Goal: Transaction & Acquisition: Purchase product/service

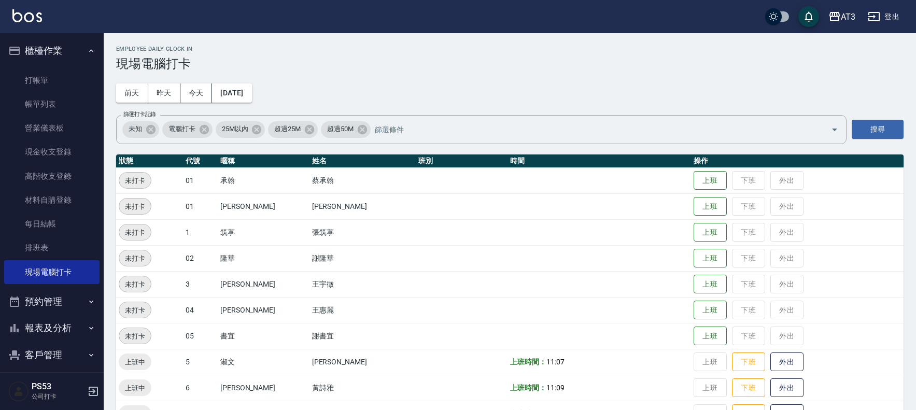
scroll to position [282, 0]
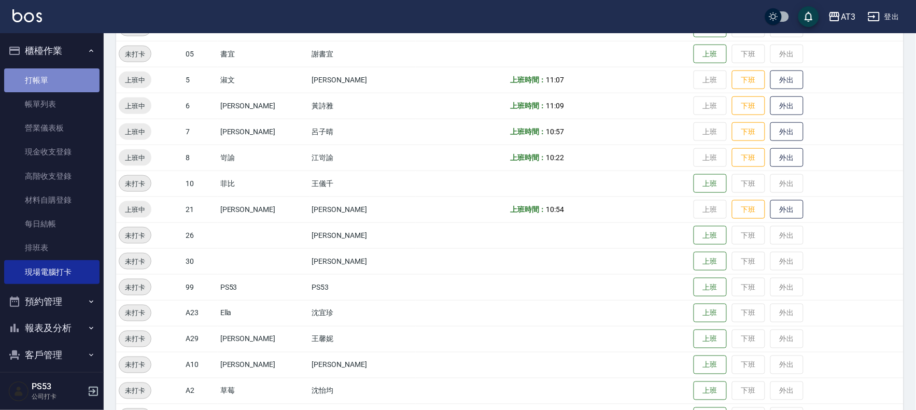
click at [87, 69] on link "打帳單" at bounding box center [51, 80] width 95 height 24
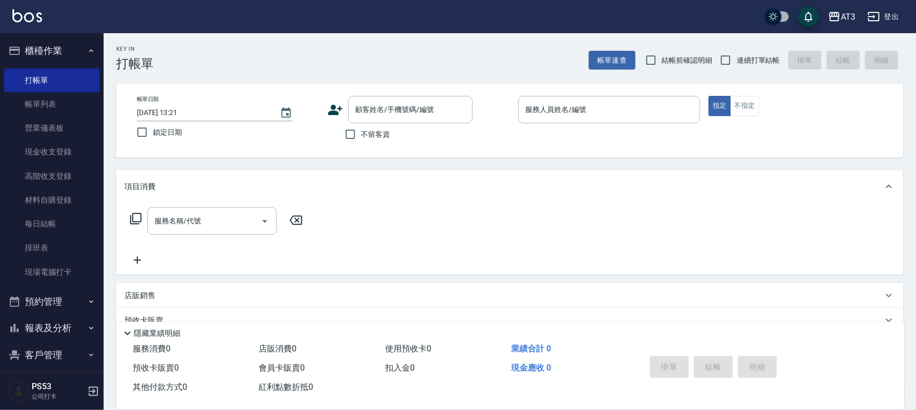
click at [337, 112] on icon at bounding box center [335, 110] width 15 height 10
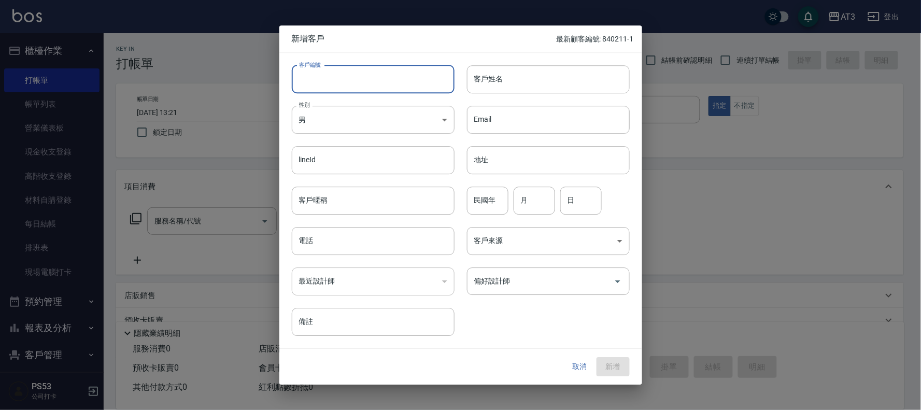
click at [332, 87] on input "客戶編號" at bounding box center [373, 79] width 163 height 28
type input "801227"
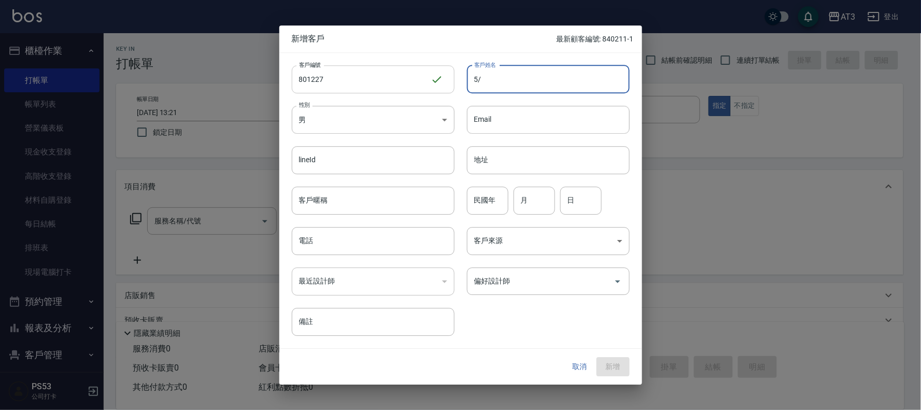
type input "5"
type input "鄭宇翔"
type input "80"
type input "12"
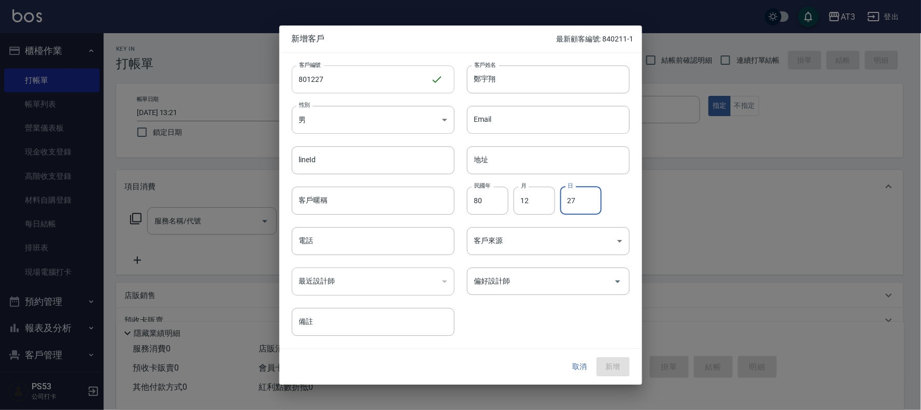
type input "27"
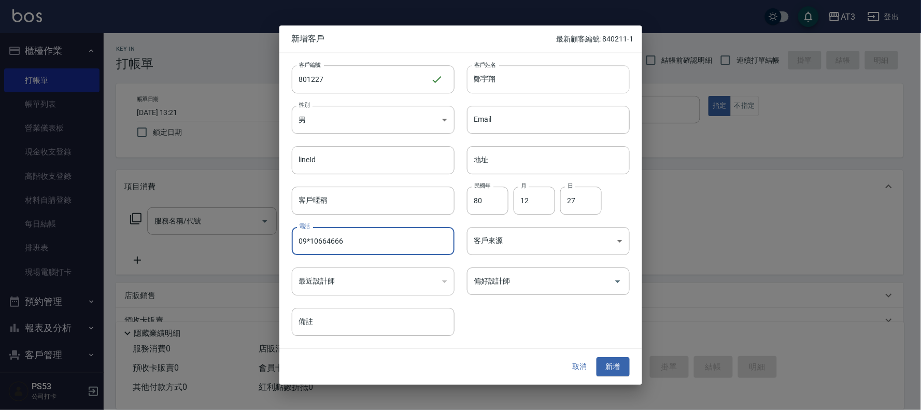
type input "09*10664666"
click at [597, 358] on button "新增" at bounding box center [613, 367] width 33 height 19
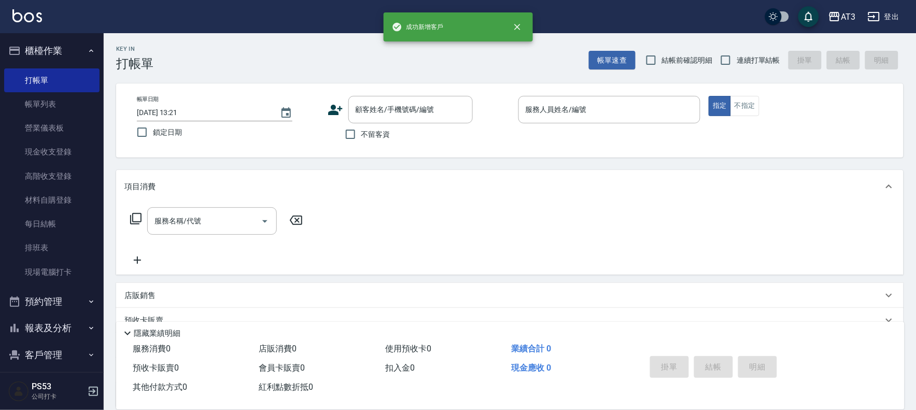
click at [387, 126] on label "不留客資" at bounding box center [365, 134] width 51 height 22
click at [361, 126] on input "不留客資" at bounding box center [351, 134] width 22 height 22
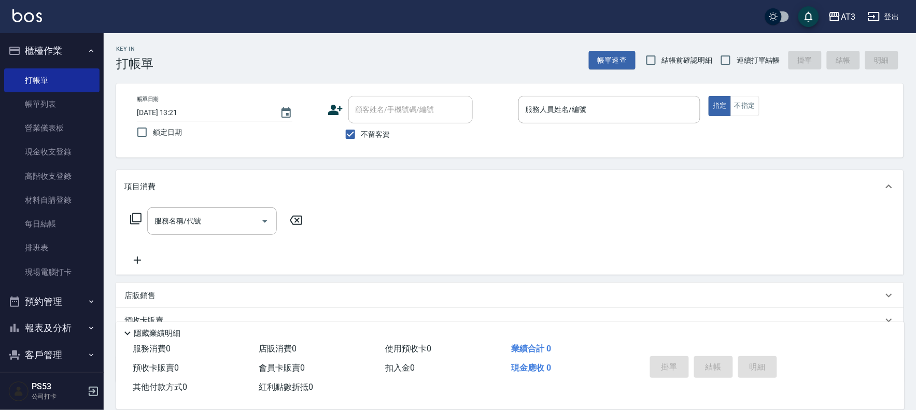
click at [387, 103] on input "顧客姓名/手機號碼/編號" at bounding box center [410, 110] width 115 height 18
click at [350, 131] on input "不留客資" at bounding box center [351, 134] width 22 height 22
checkbox input "false"
click at [730, 63] on input "連續打單結帳" at bounding box center [726, 60] width 22 height 22
checkbox input "true"
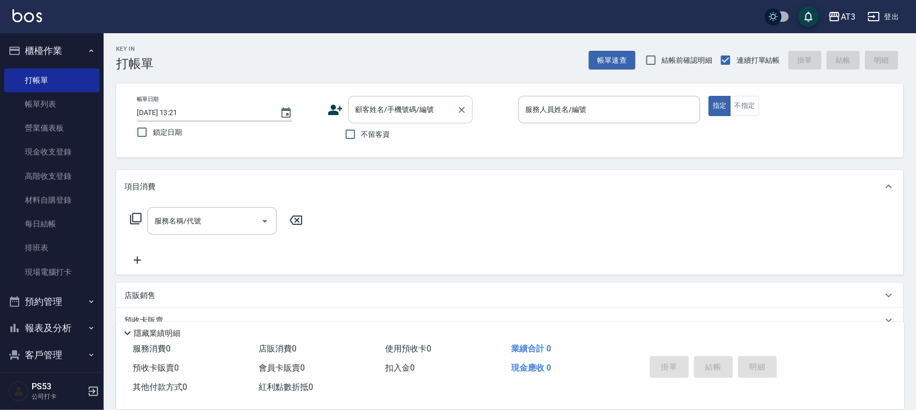
drag, startPoint x: 408, startPoint y: 111, endPoint x: 431, endPoint y: 107, distance: 23.1
click at [409, 111] on input "顧客姓名/手機號碼/編號" at bounding box center [403, 110] width 100 height 18
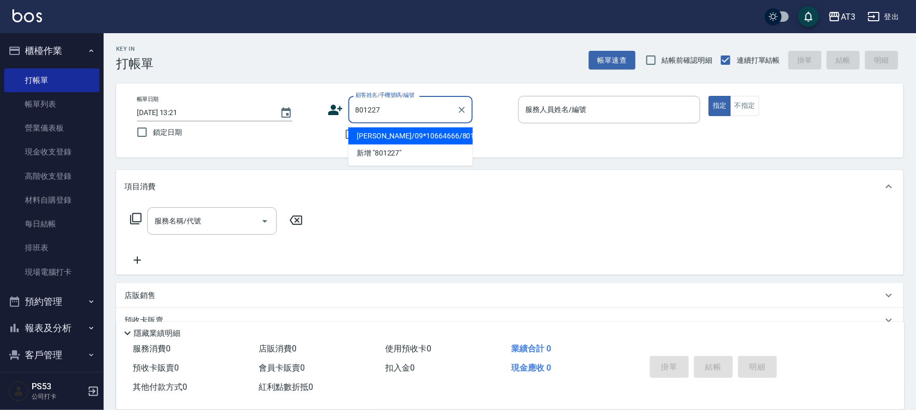
type input "[PERSON_NAME]/09*10664666/801227"
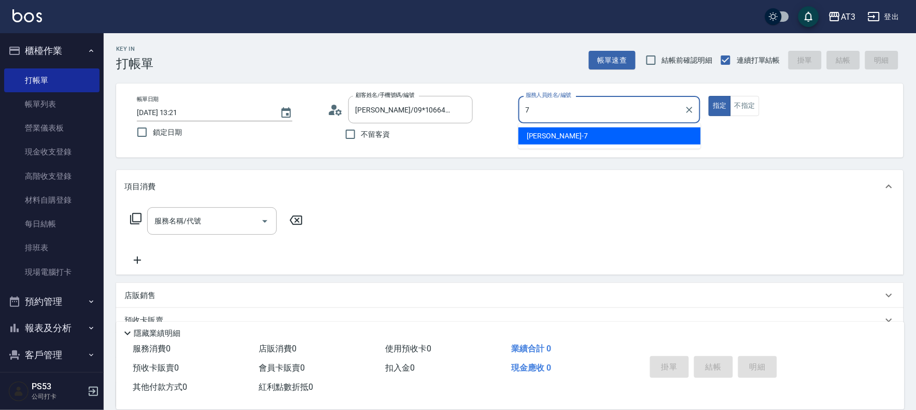
type input "子晴-7"
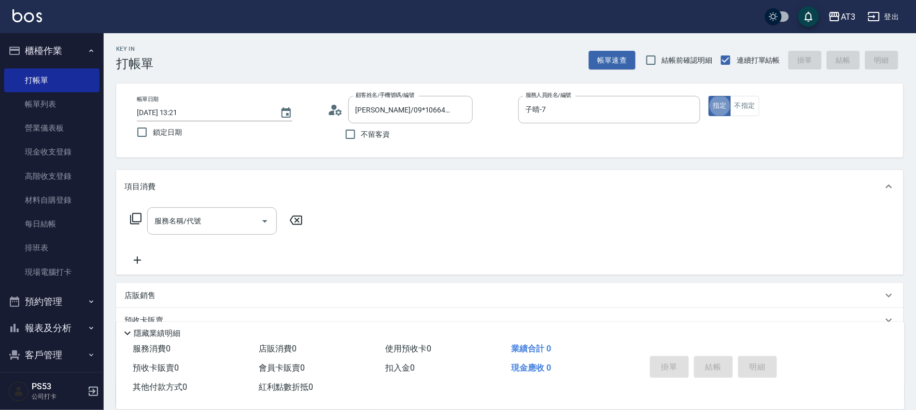
type button "true"
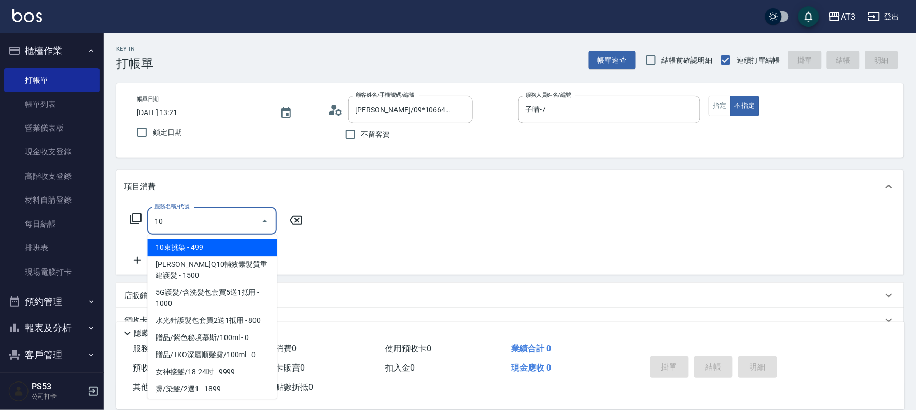
type input "101"
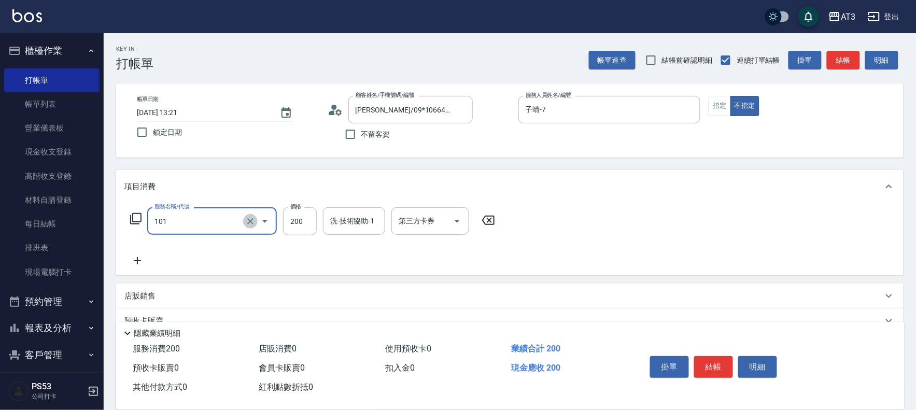
click at [247, 220] on icon "Clear" at bounding box center [250, 221] width 10 height 10
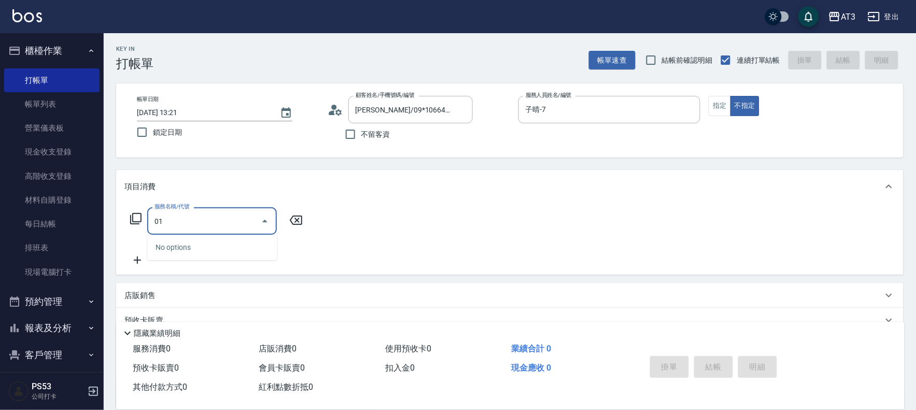
type input "0"
type input "2"
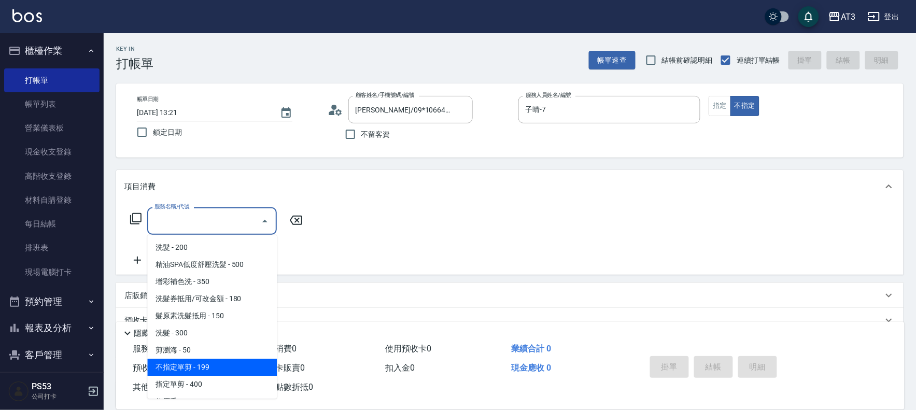
click at [168, 361] on span "不指定單剪 - 199" at bounding box center [212, 367] width 130 height 17
type input "不指定單剪(202)"
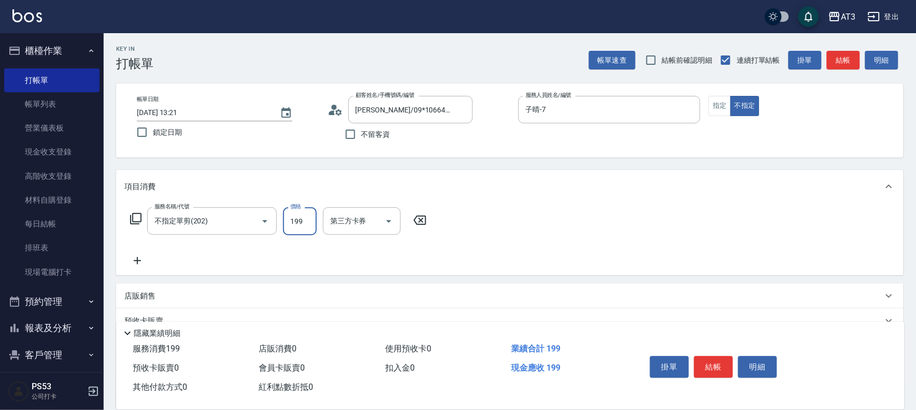
click at [305, 215] on input "199" at bounding box center [300, 221] width 34 height 28
type input "200"
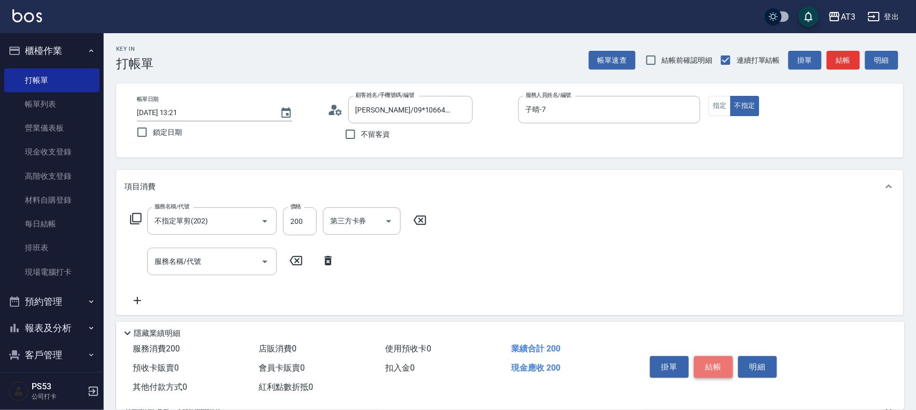
click at [709, 363] on button "結帳" at bounding box center [713, 367] width 39 height 22
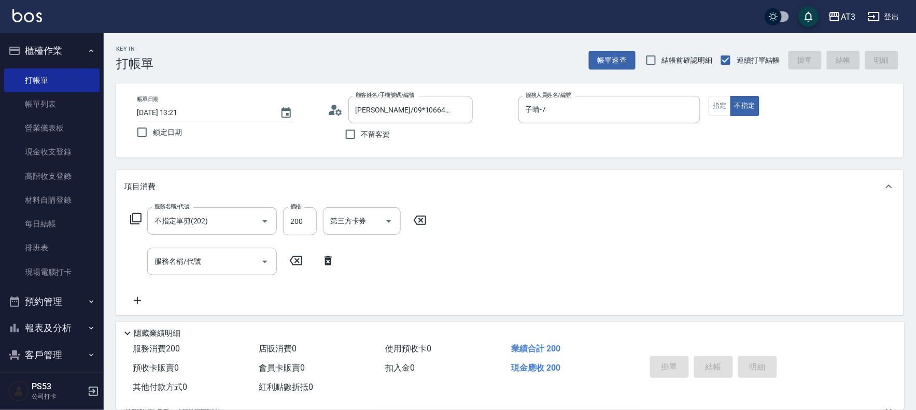
type input "[DATE] 13:22"
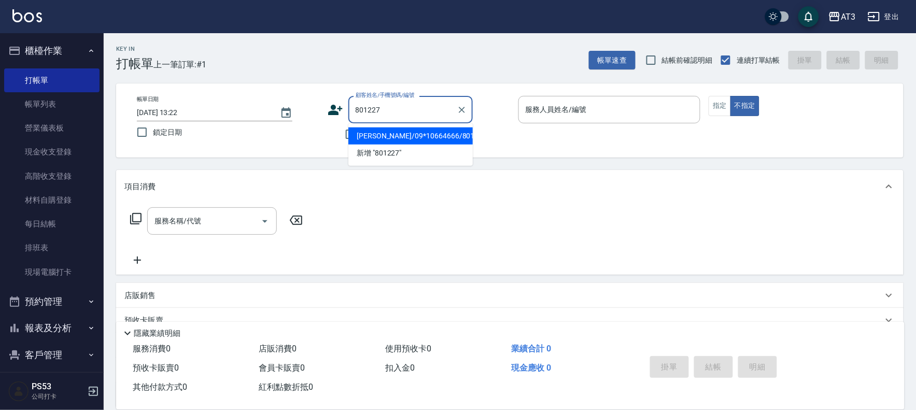
type input "[PERSON_NAME]/09*10664666/801227"
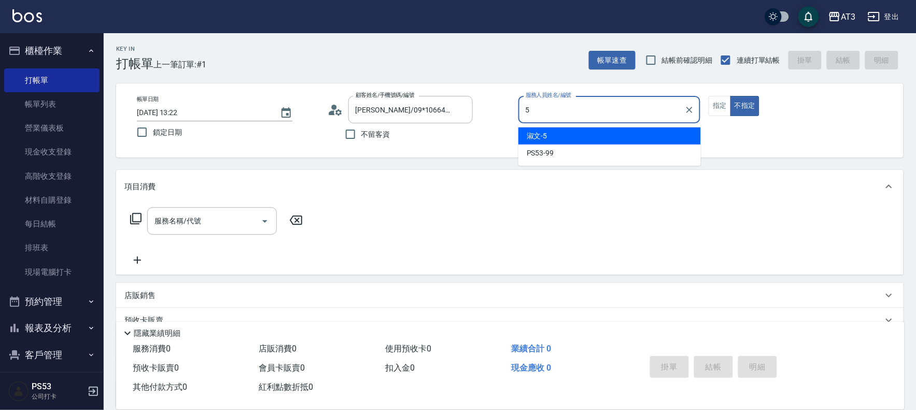
type input "淑文-5"
type button "false"
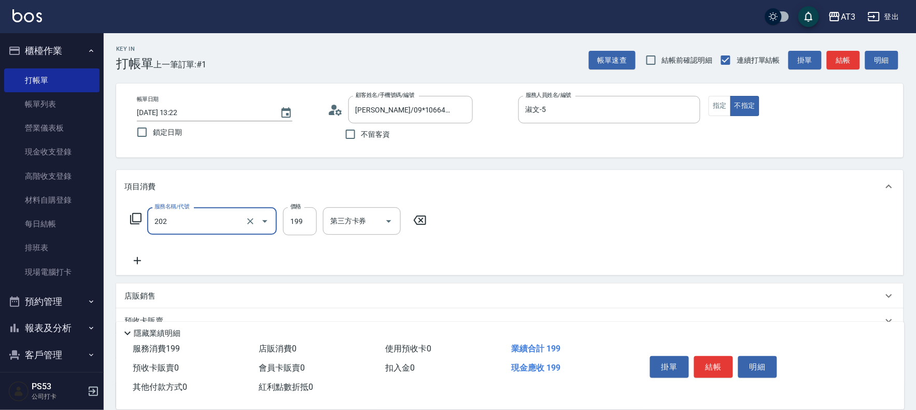
type input "不指定單剪(202)"
type input "200"
click at [705, 360] on button "結帳" at bounding box center [713, 367] width 39 height 22
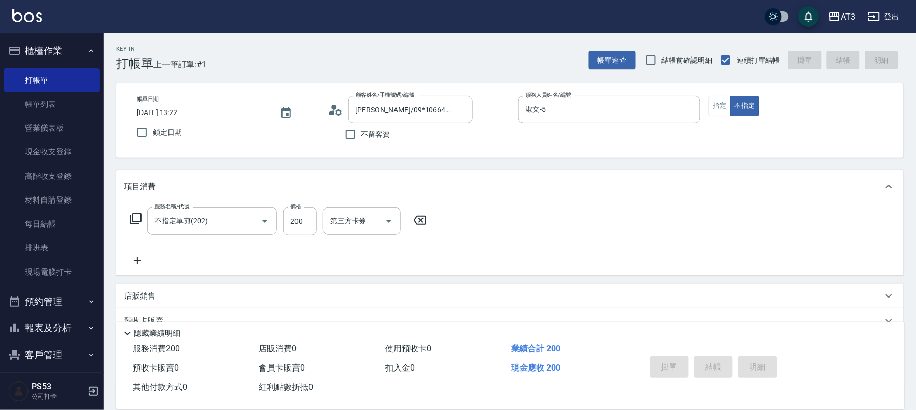
type input "[DATE] 13:27"
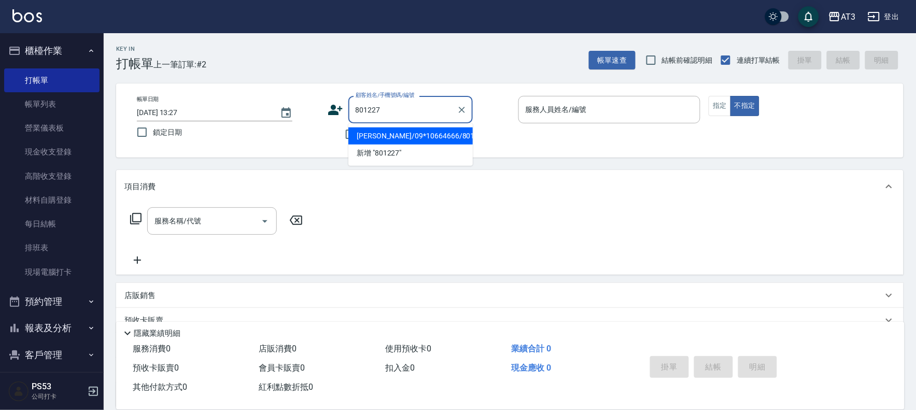
type input "[PERSON_NAME]/09*10664666/801227"
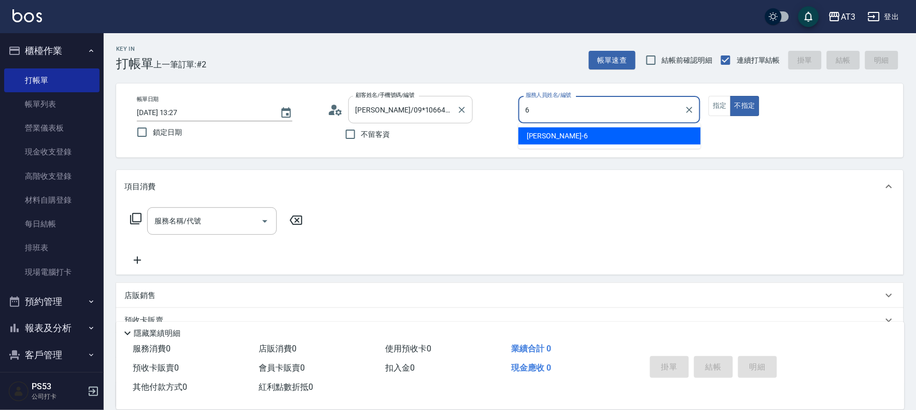
type input "詩雅-6"
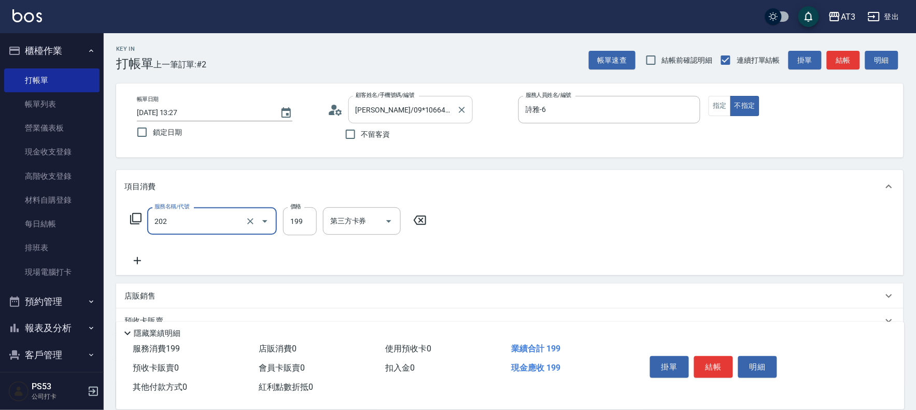
type input "不指定單剪(202)"
type input "200"
click at [716, 366] on button "結帳" at bounding box center [713, 367] width 39 height 22
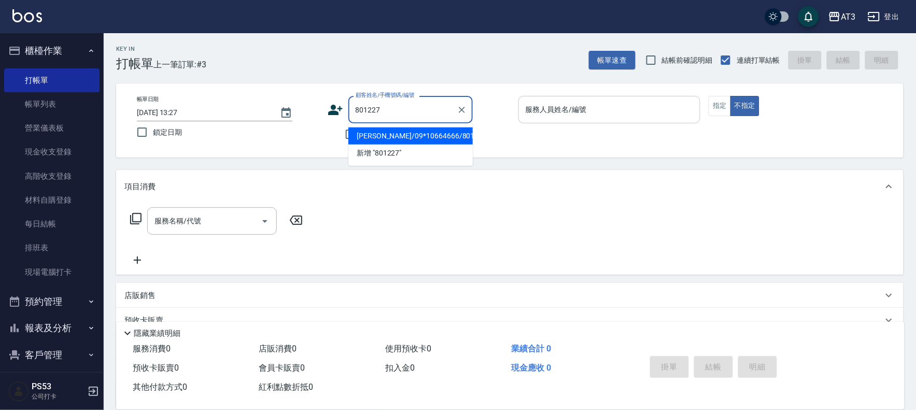
type input "[PERSON_NAME]/09*10664666/801227"
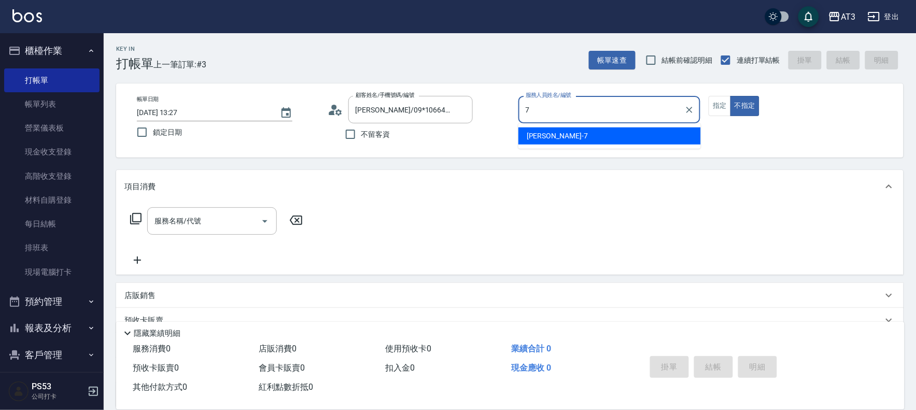
type input "子晴-7"
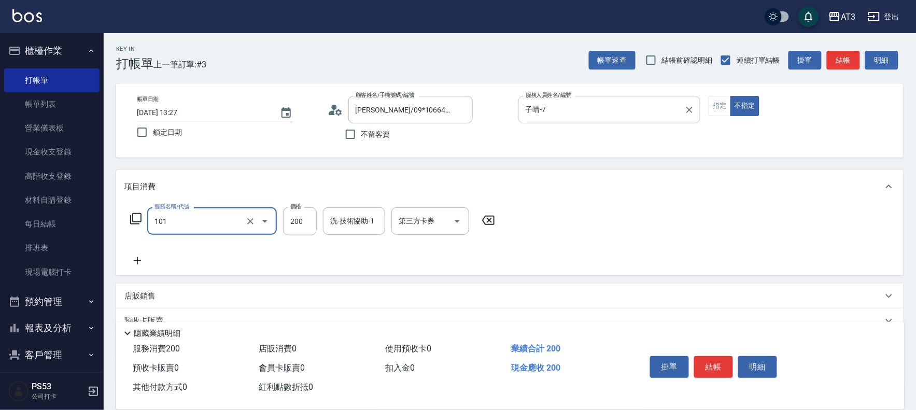
type input "洗髮(101)"
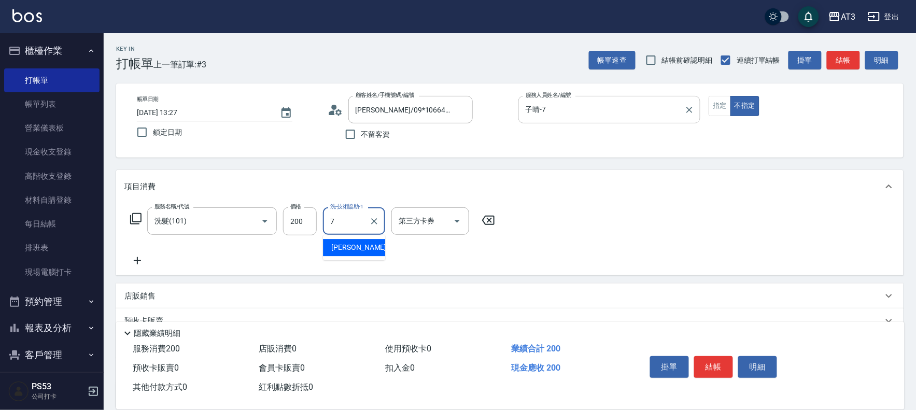
type input "子晴-7"
click at [122, 262] on div "服務名稱/代號 洗髮(101) 服務名稱/代號 價格 200 價格 洗-技術協助-1 子晴-7 洗-技術協助-1 第三方卡券 第三方卡券" at bounding box center [509, 239] width 787 height 72
click at [136, 261] on icon at bounding box center [137, 260] width 7 height 7
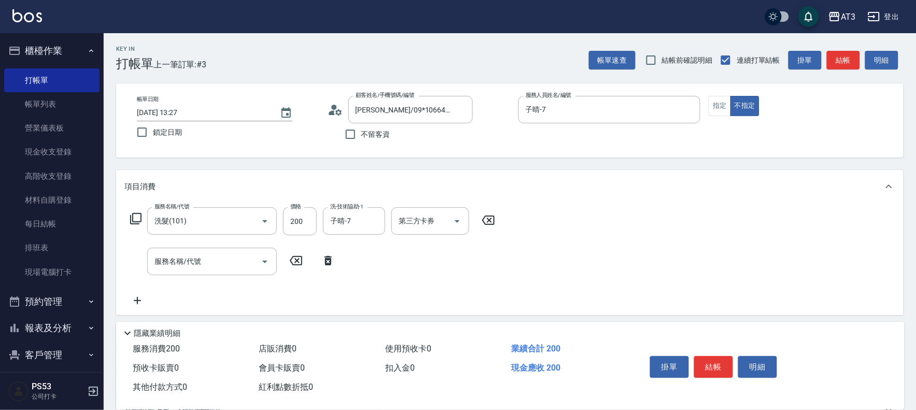
click at [143, 223] on div "服務名稱/代號 洗髮(101) 服務名稱/代號 價格 200 價格 洗-技術協助-1 子晴-7 洗-技術協助-1 第三方卡券 第三方卡券" at bounding box center [312, 221] width 377 height 28
click at [130, 215] on icon at bounding box center [135, 218] width 11 height 11
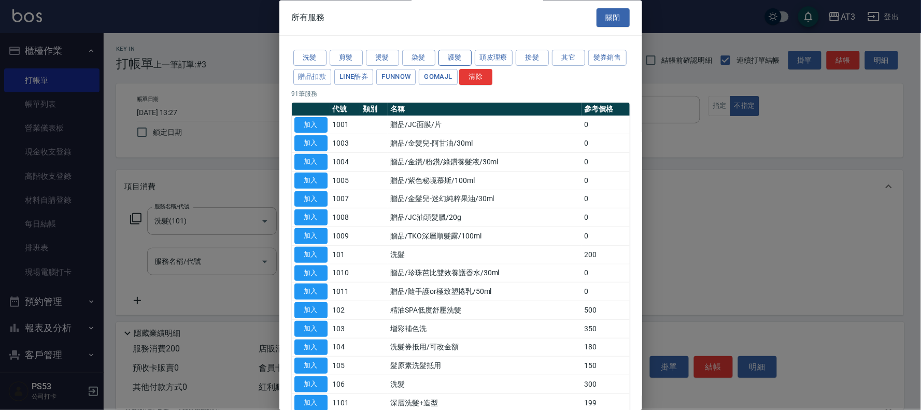
click at [449, 55] on button "護髮" at bounding box center [455, 58] width 33 height 16
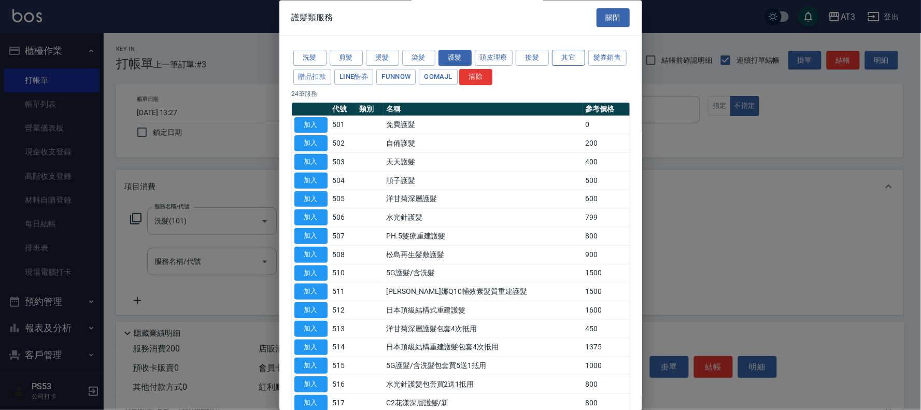
click at [564, 54] on button "其它" at bounding box center [568, 58] width 33 height 16
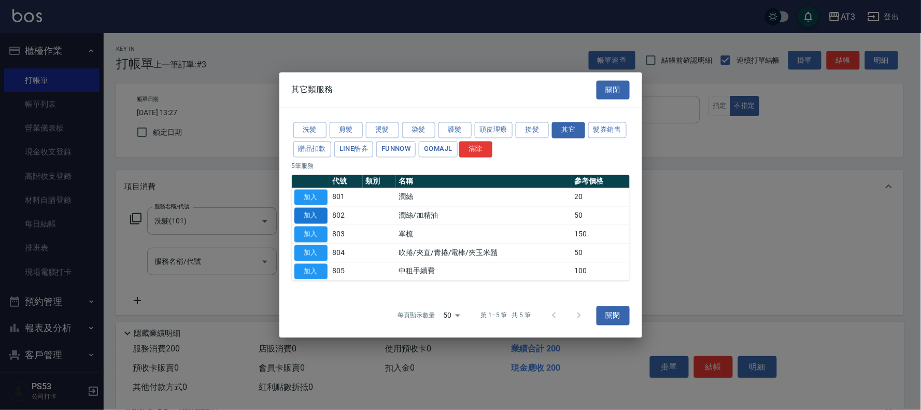
click at [313, 214] on button "加入" at bounding box center [310, 216] width 33 height 16
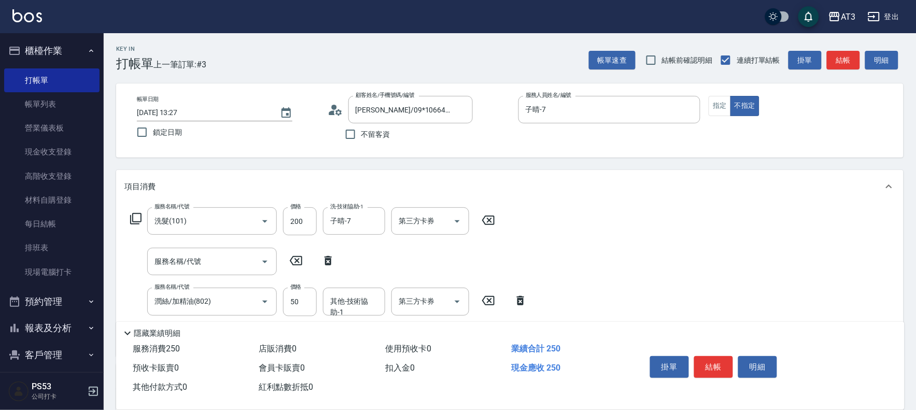
click at [332, 266] on icon at bounding box center [328, 261] width 26 height 12
type input "潤絲/加精油(802)"
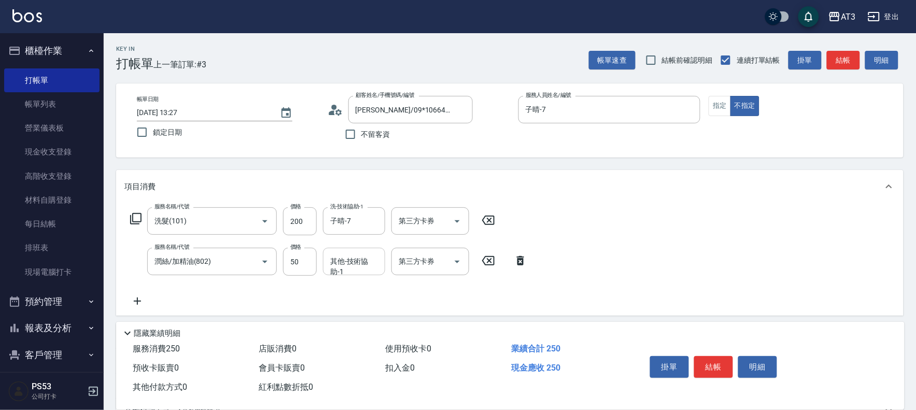
click at [362, 255] on input "其他-技術協助-1" at bounding box center [354, 261] width 53 height 18
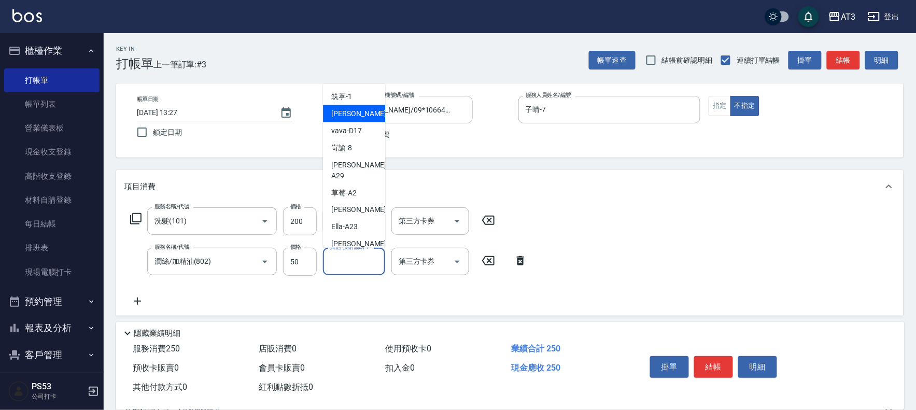
click at [369, 119] on div "子晴 -7" at bounding box center [354, 113] width 62 height 17
type input "子晴-7"
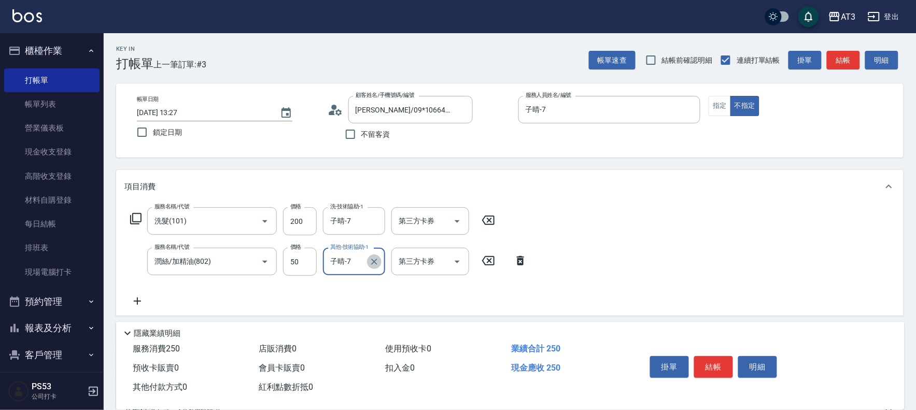
click at [373, 267] on button "Clear" at bounding box center [374, 262] width 15 height 15
type input "子晴-7"
click at [712, 365] on button "結帳" at bounding box center [713, 367] width 39 height 22
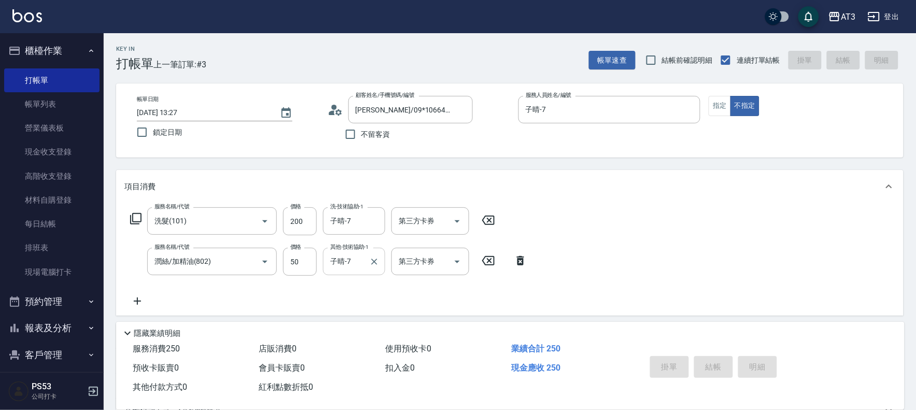
type input "[DATE] 13:28"
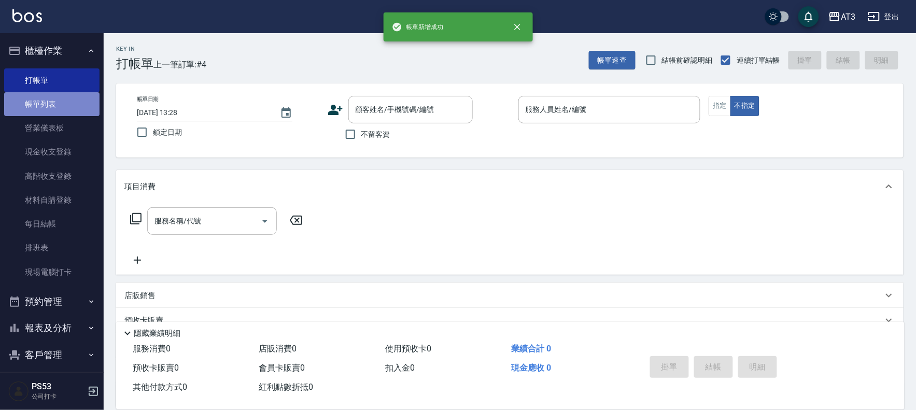
click at [78, 111] on link "帳單列表" at bounding box center [51, 104] width 95 height 24
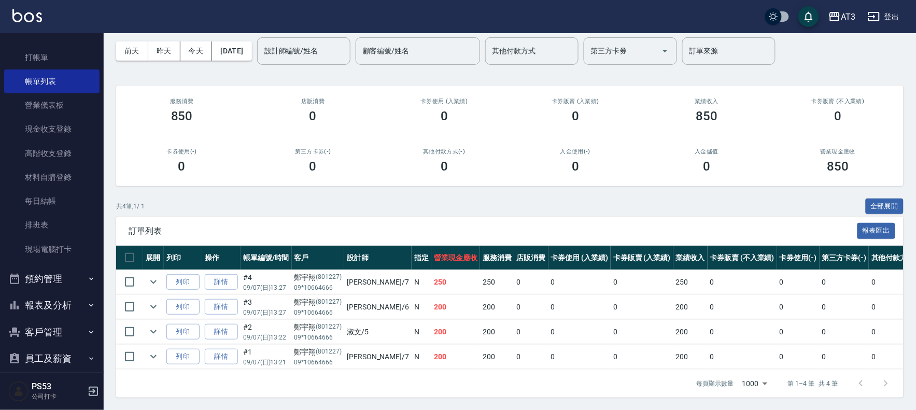
scroll to position [34, 0]
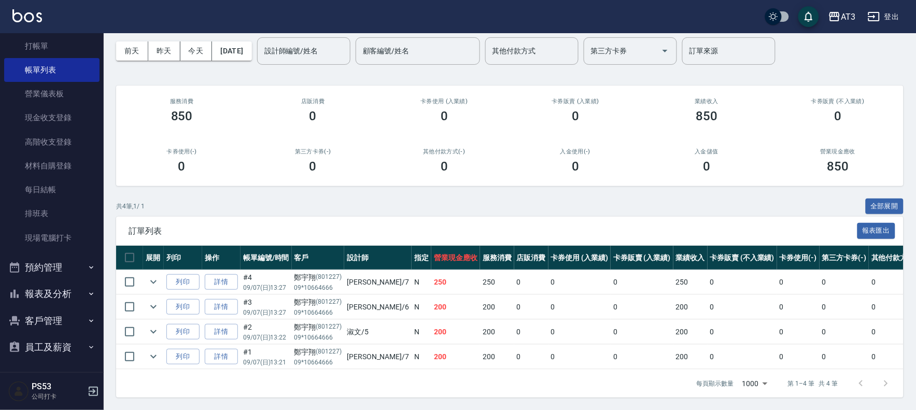
click at [56, 323] on button "客戶管理" at bounding box center [51, 320] width 95 height 27
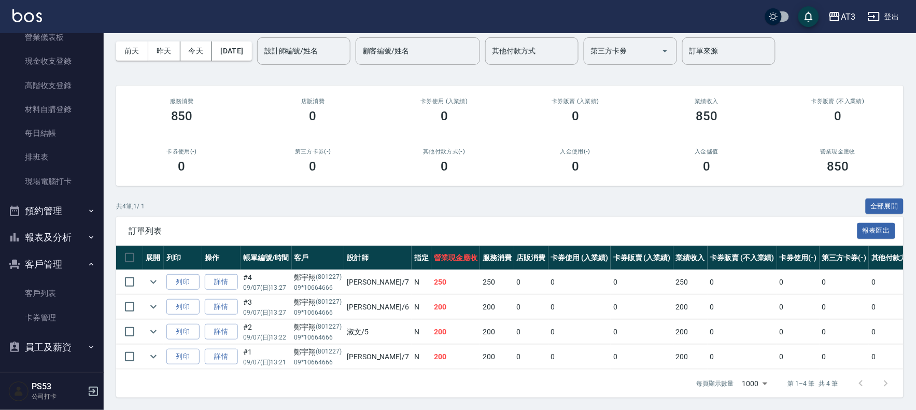
click at [43, 242] on button "報表及分析" at bounding box center [51, 237] width 95 height 27
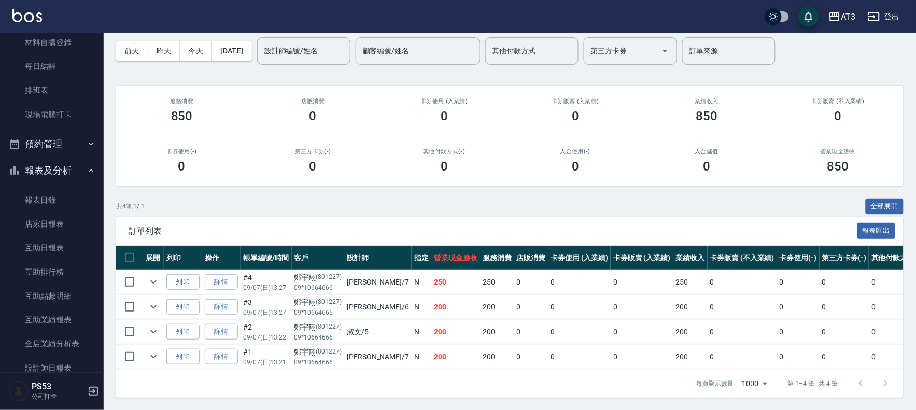
scroll to position [263, 0]
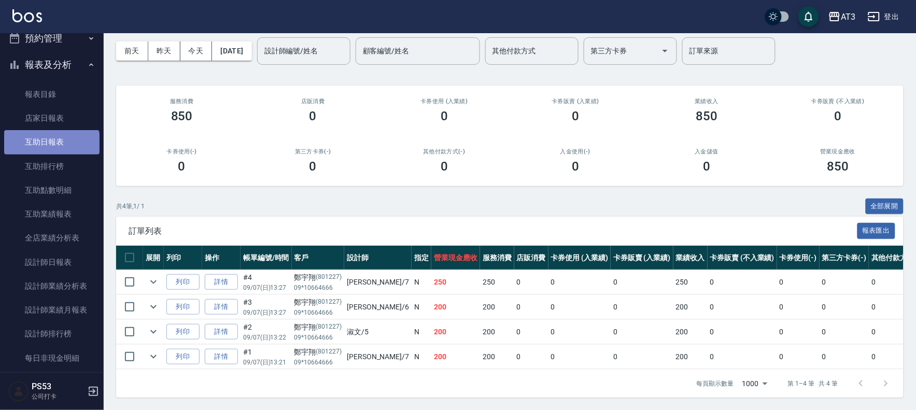
click at [51, 150] on link "互助日報表" at bounding box center [51, 142] width 95 height 24
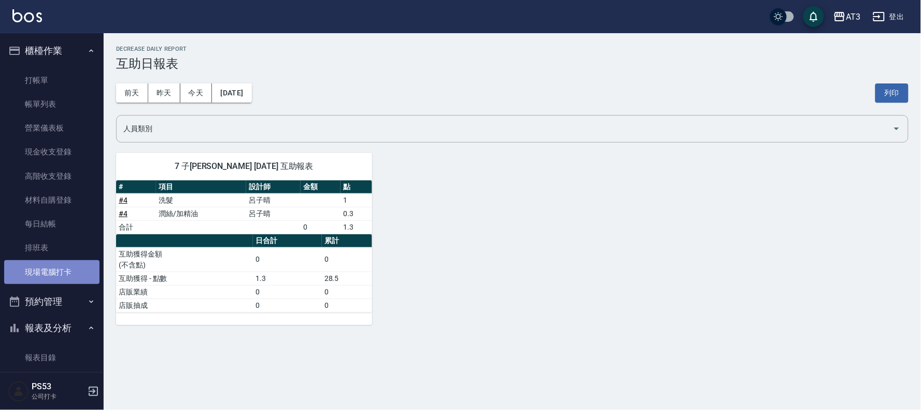
click at [56, 276] on link "現場電腦打卡" at bounding box center [51, 272] width 95 height 24
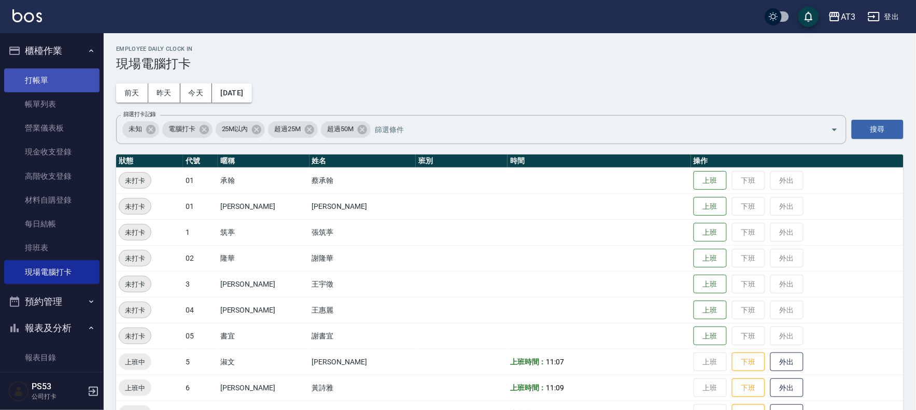
click at [29, 70] on link "打帳單" at bounding box center [51, 80] width 95 height 24
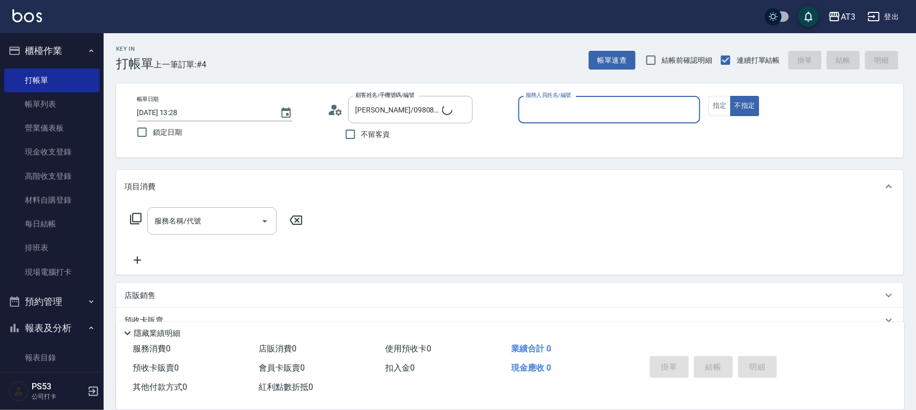
type input "[PERSON_NAME]/0958693811/20"
click at [464, 107] on icon "Clear" at bounding box center [462, 110] width 10 height 10
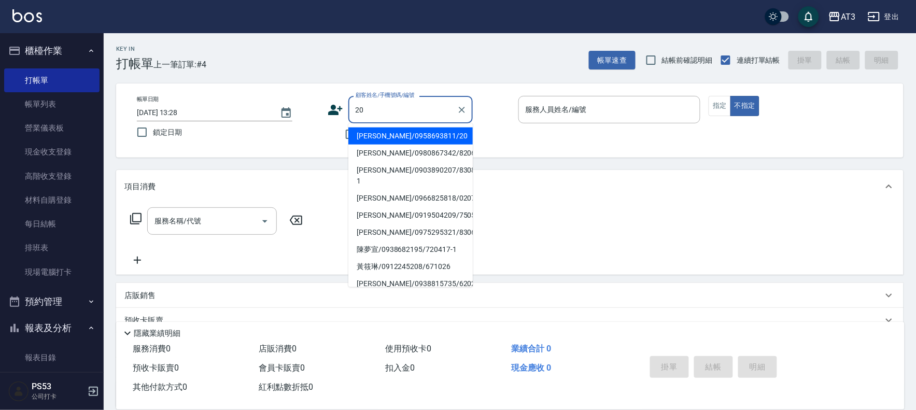
type input "2"
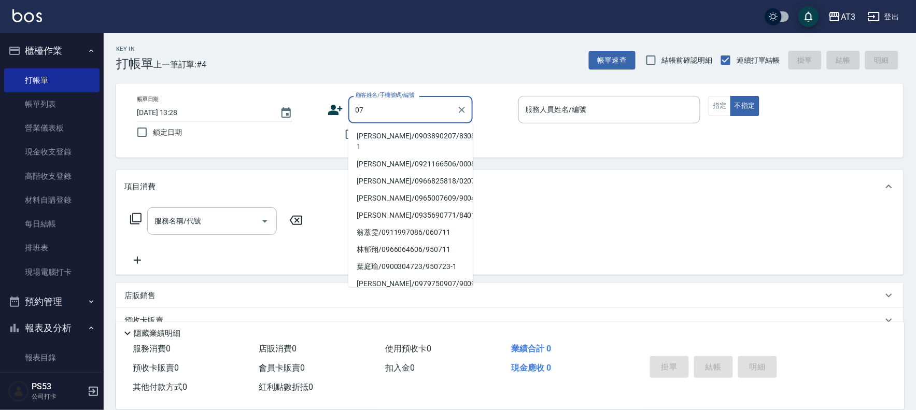
type input "0"
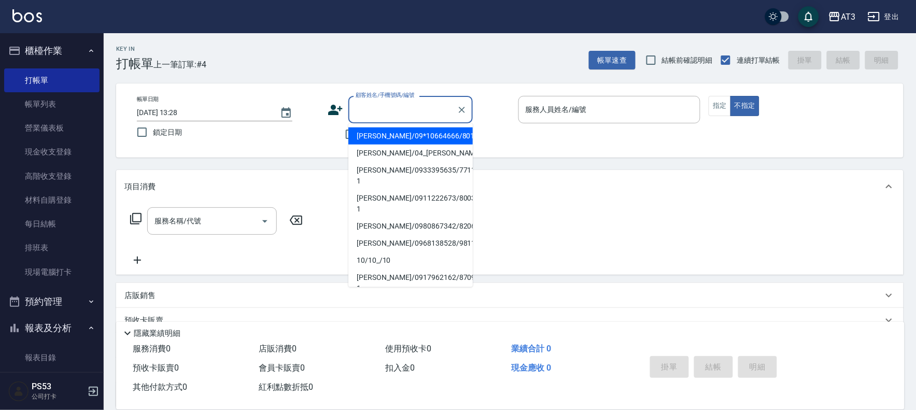
type input "[PERSON_NAME]/09*10664666/801227"
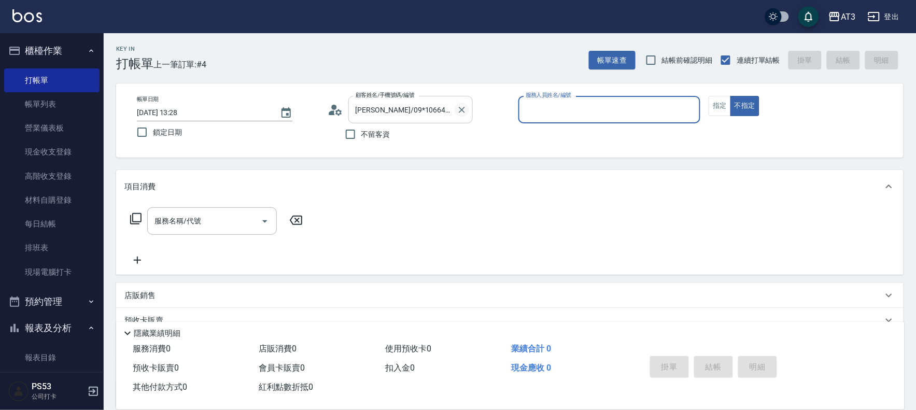
click at [459, 108] on icon "Clear" at bounding box center [462, 110] width 10 height 10
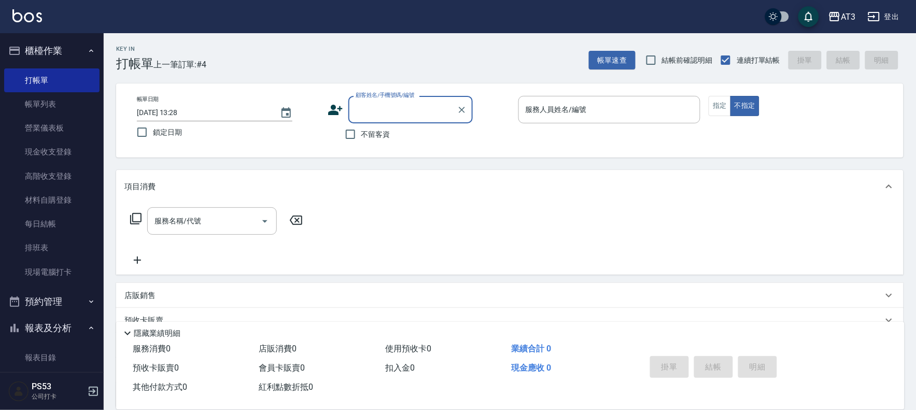
click at [391, 104] on input "顧客姓名/手機號碼/編號" at bounding box center [403, 110] width 100 height 18
click at [390, 107] on input "顧客姓名/手機號碼/編號" at bounding box center [403, 110] width 100 height 18
type input "姿"
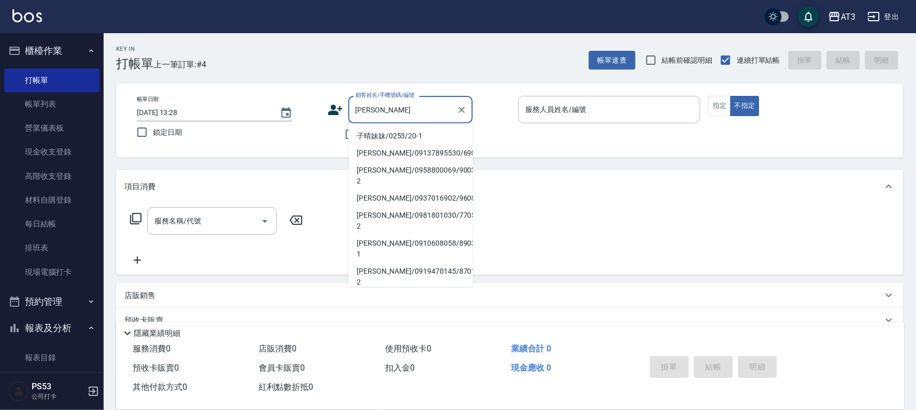
type input "子晴妹妹/0253/20-1"
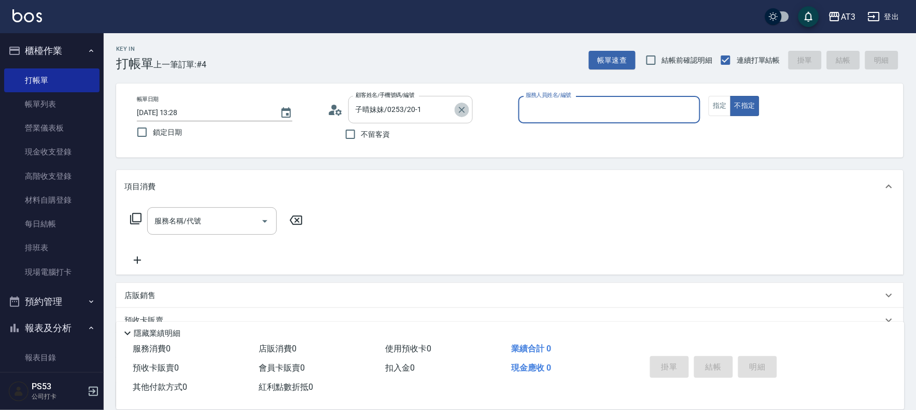
click at [463, 109] on icon "Clear" at bounding box center [462, 110] width 10 height 10
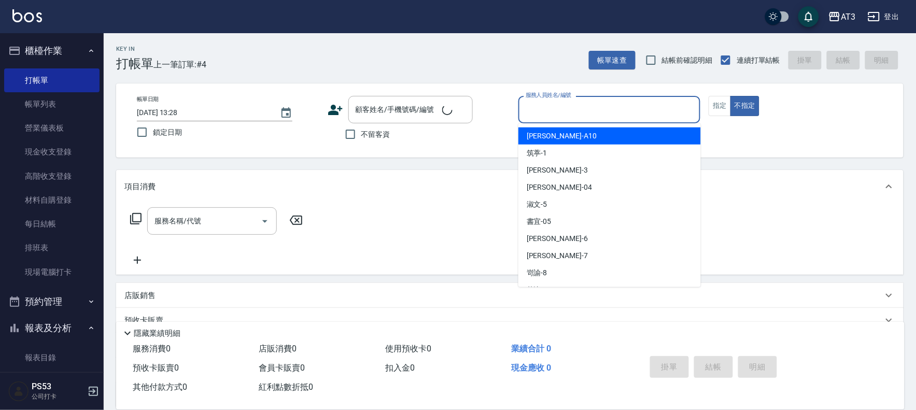
click at [536, 116] on input "服務人員姓名/編號" at bounding box center [609, 110] width 173 height 18
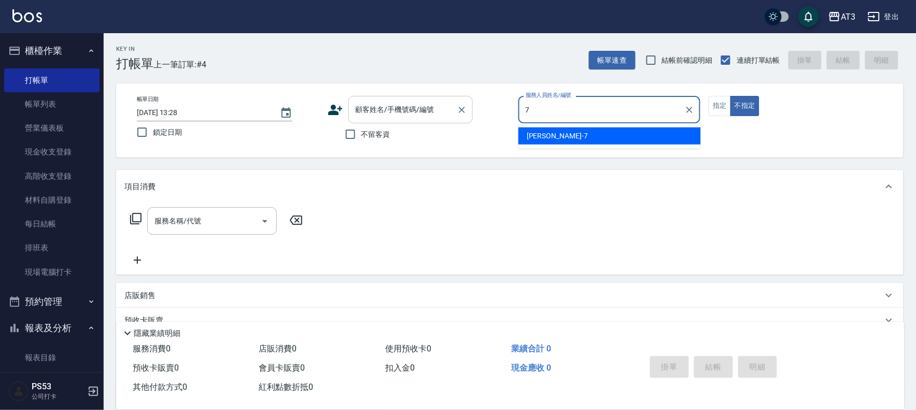
type input "7"
click at [432, 116] on input "顧客姓名/手機號碼/編號" at bounding box center [403, 110] width 100 height 18
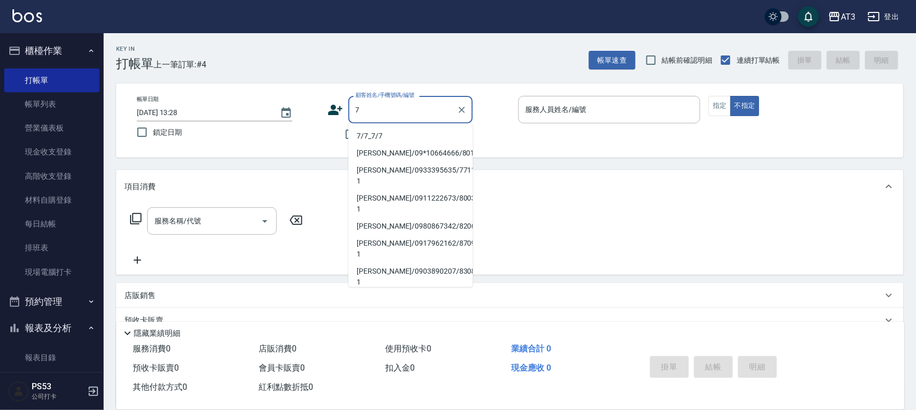
click at [403, 132] on li "7/7_7/7" at bounding box center [410, 136] width 124 height 17
type input "7/7_7/7"
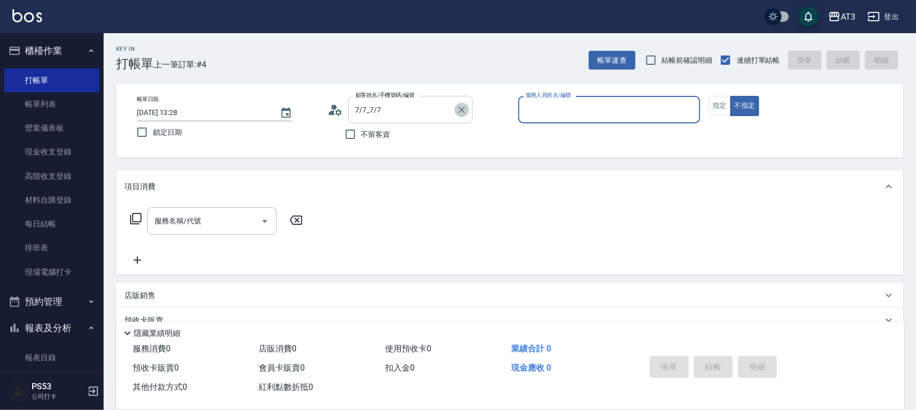
click at [457, 103] on button "Clear" at bounding box center [462, 110] width 15 height 15
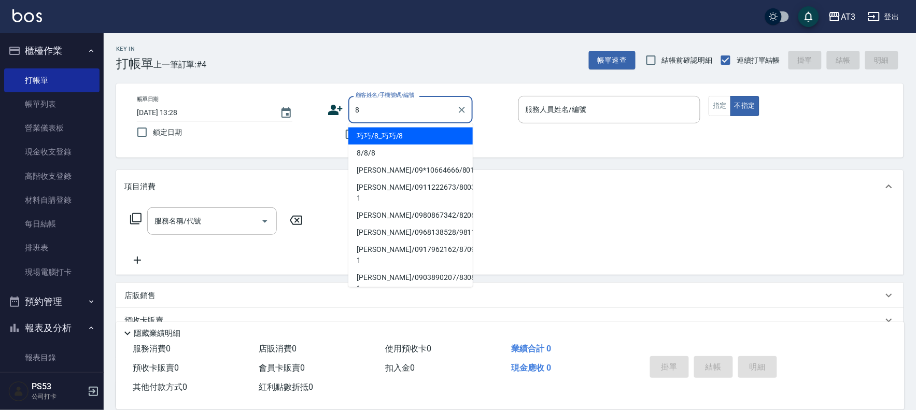
type input "巧巧/8_巧巧/8"
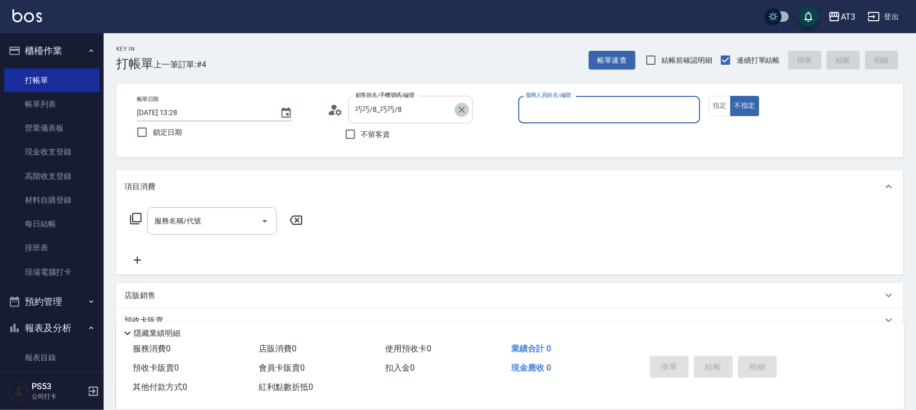
click at [468, 107] on button "Clear" at bounding box center [462, 110] width 15 height 15
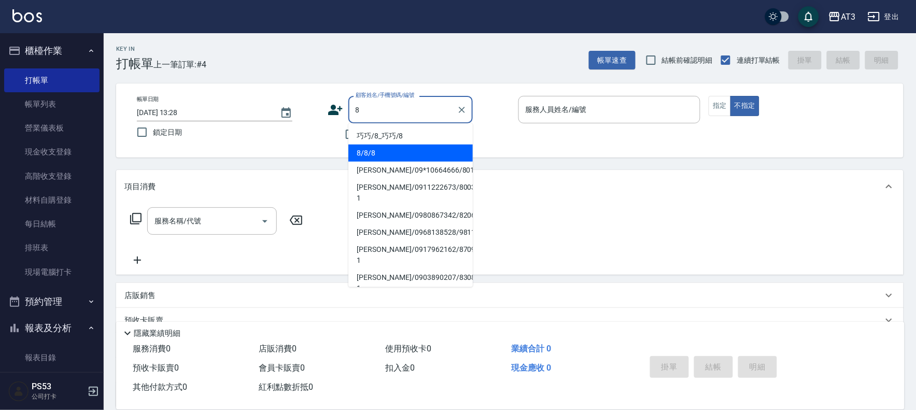
click at [394, 159] on li "8/8/8" at bounding box center [410, 153] width 124 height 17
type input "8/8/8"
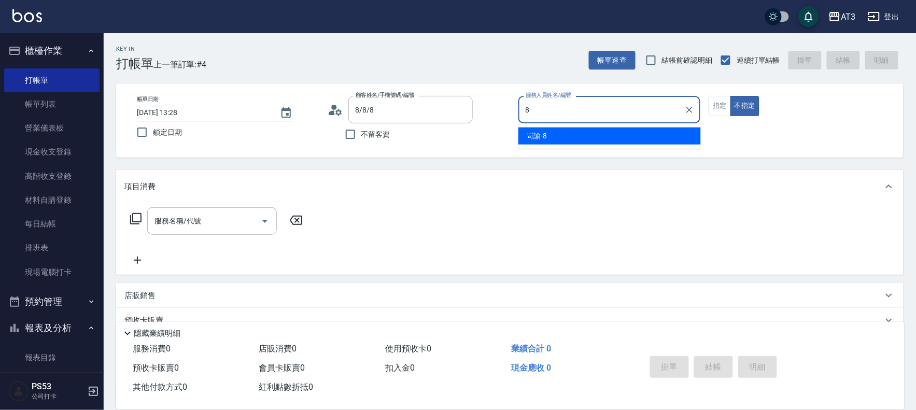
type input "岢諭-8"
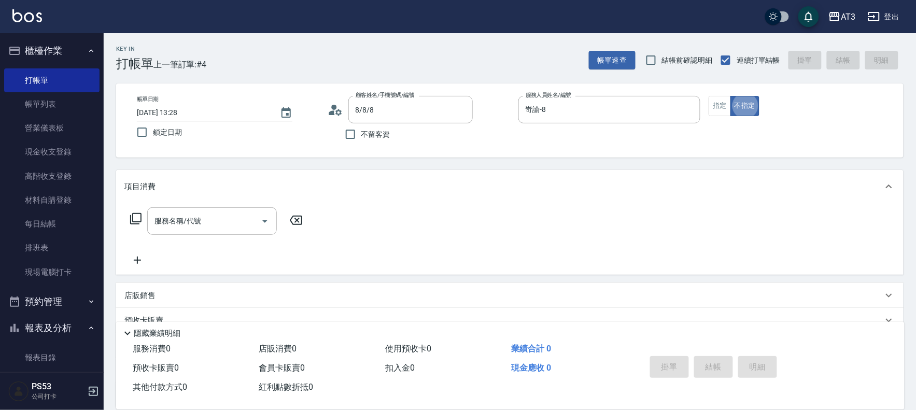
type button "false"
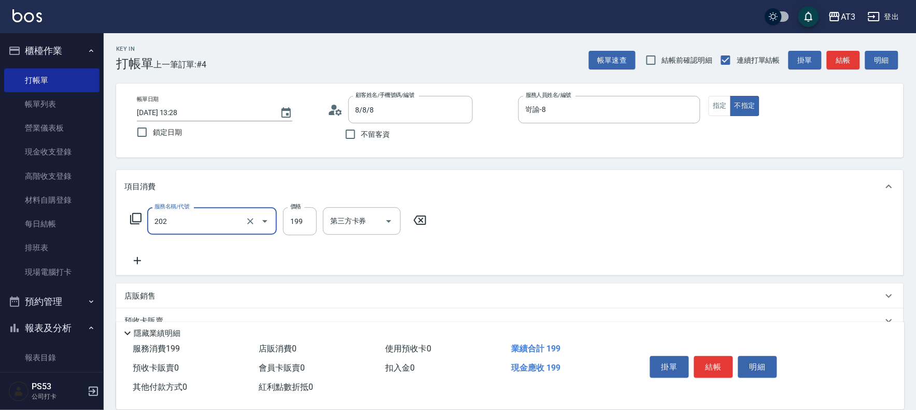
type input "不指定單剪(202)"
type input "200"
click at [708, 358] on button "結帳" at bounding box center [713, 367] width 39 height 22
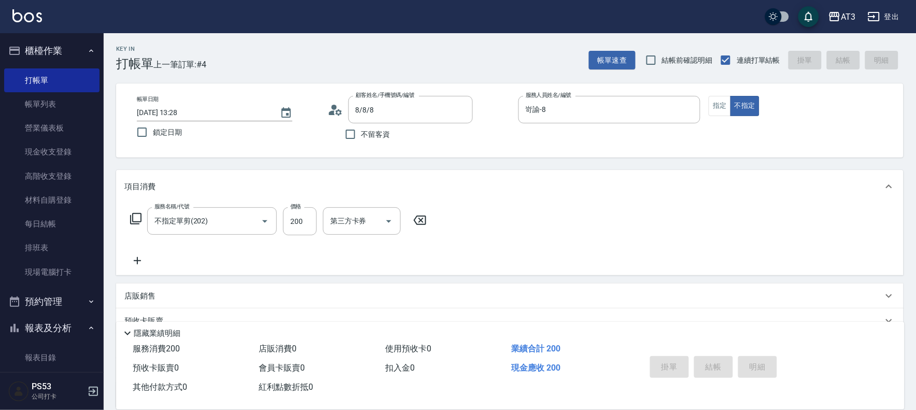
type input "[DATE] 13:31"
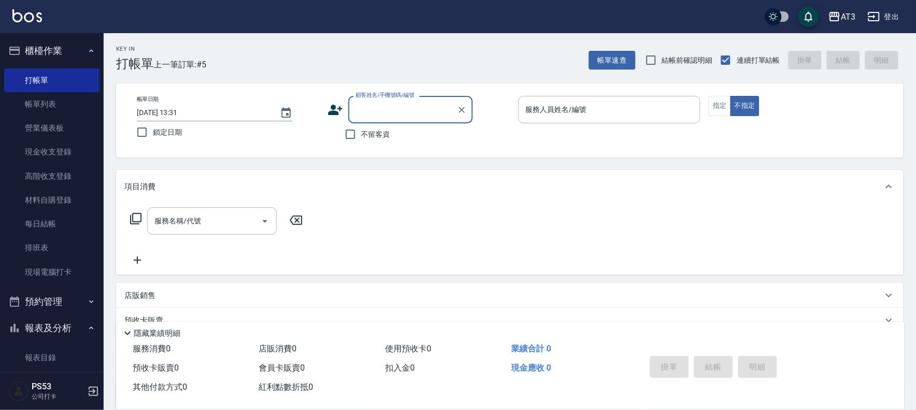
click at [335, 105] on icon at bounding box center [336, 110] width 16 height 16
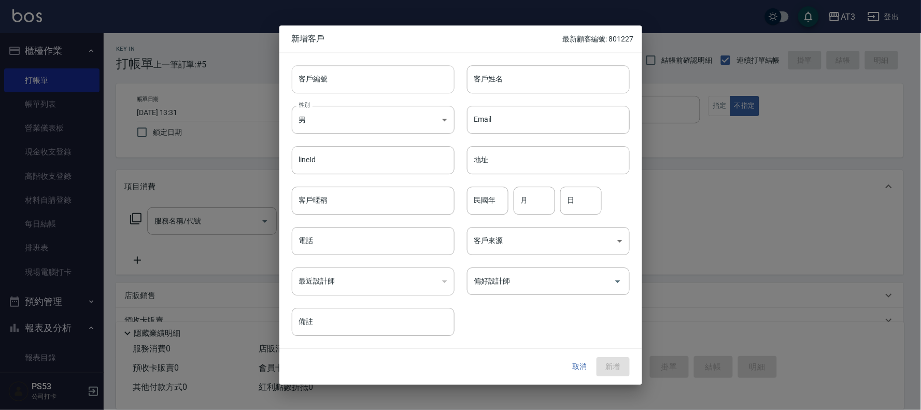
click at [334, 81] on input "客戶編號" at bounding box center [373, 79] width 163 height 28
type input "860425-1"
type input "z"
type input ";"
type input "方紹宇"
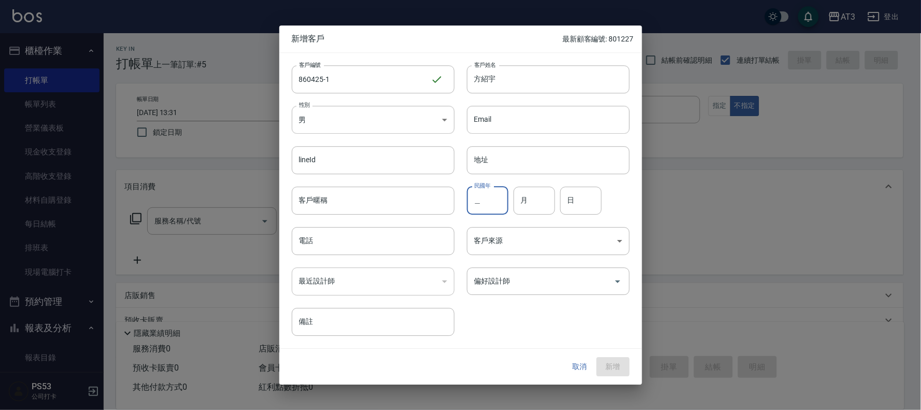
type input "嗄"
type input "86"
type input "12"
type input "2"
click at [540, 189] on input "12" at bounding box center [534, 201] width 41 height 28
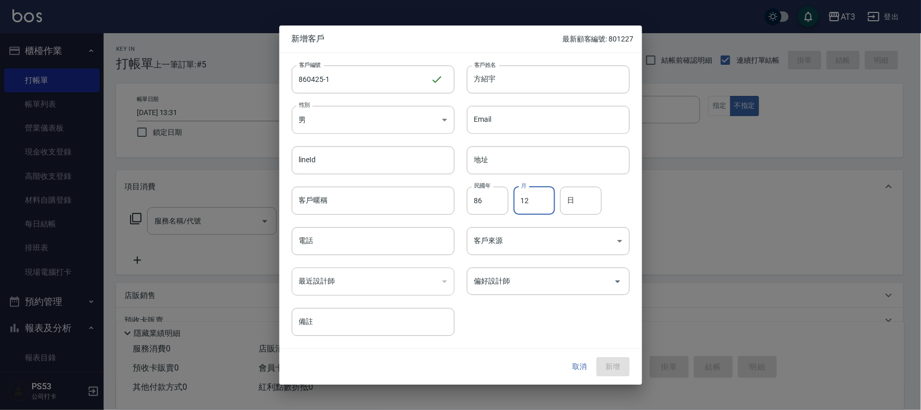
type input "1"
type input "04"
click at [575, 201] on input "日" at bounding box center [580, 201] width 41 height 28
type input "25"
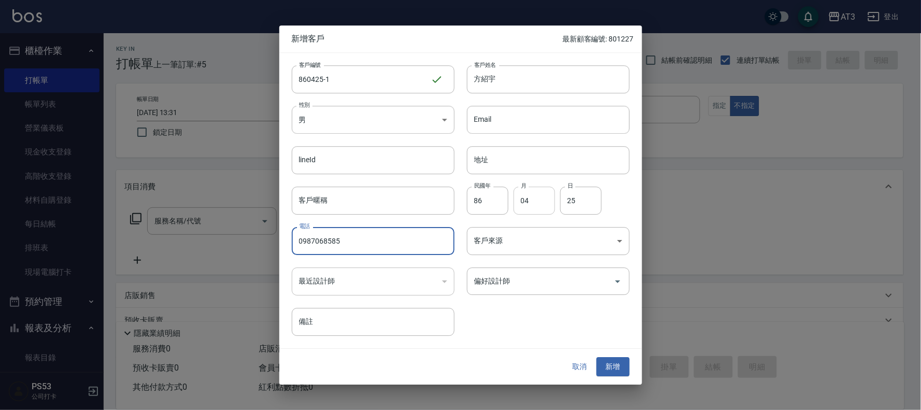
type input "0987068585"
click at [597, 358] on button "新增" at bounding box center [613, 367] width 33 height 19
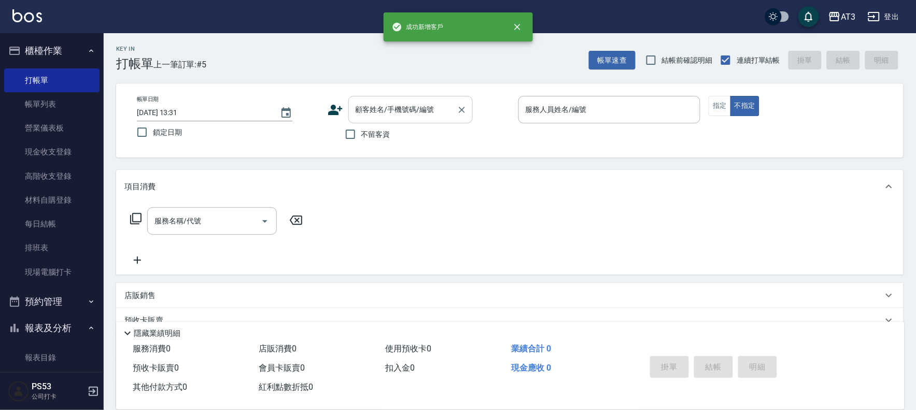
click at [460, 98] on div at bounding box center [461, 109] width 13 height 27
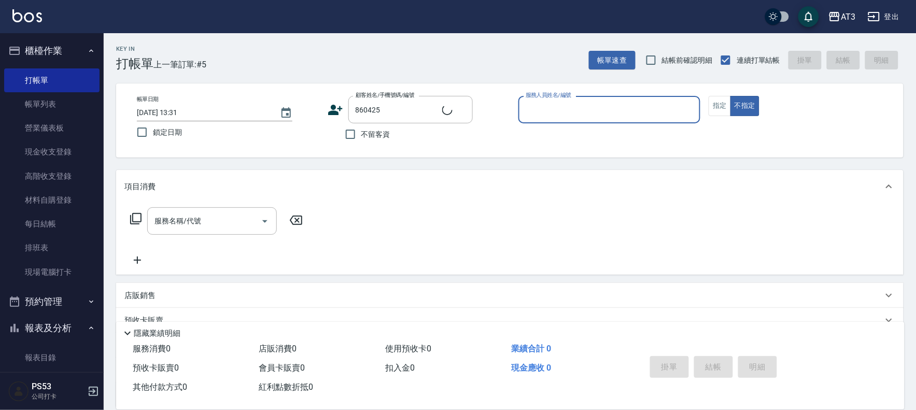
type input "[PERSON_NAME]/0905338691/860425"
click at [447, 109] on input "[PERSON_NAME]/0905338691/860425" at bounding box center [403, 110] width 100 height 18
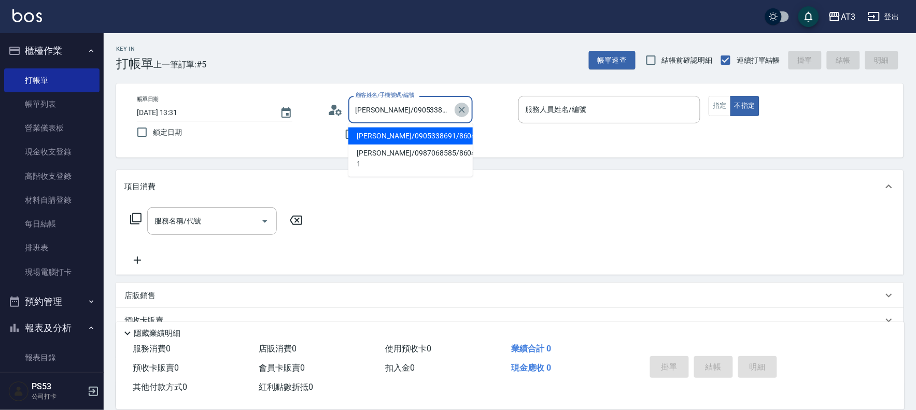
click at [459, 103] on button "Clear" at bounding box center [462, 110] width 15 height 15
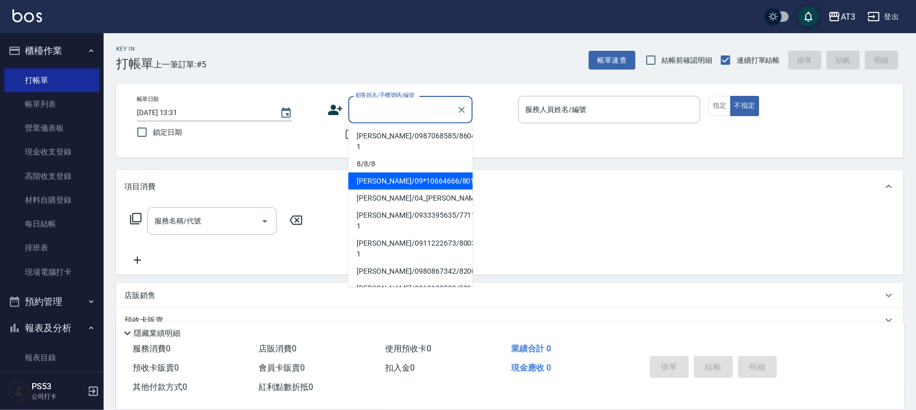
click at [423, 130] on li "[PERSON_NAME]/0987068585/860425-1" at bounding box center [410, 142] width 124 height 28
type input "[PERSON_NAME]/0987068585/860425-1"
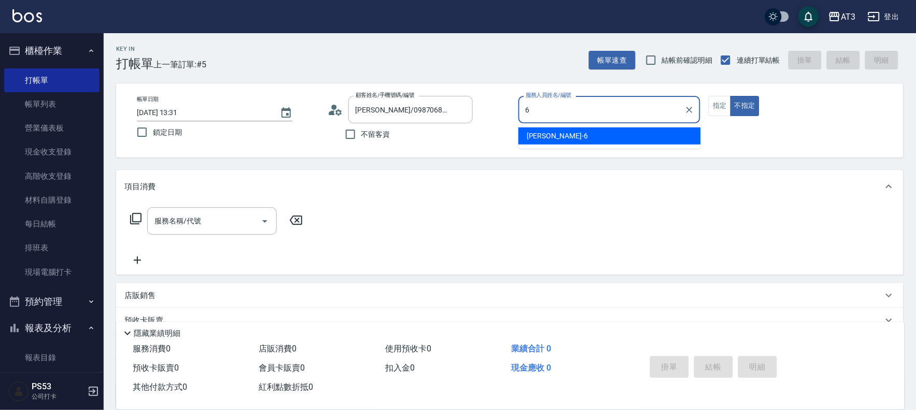
type input "詩雅-6"
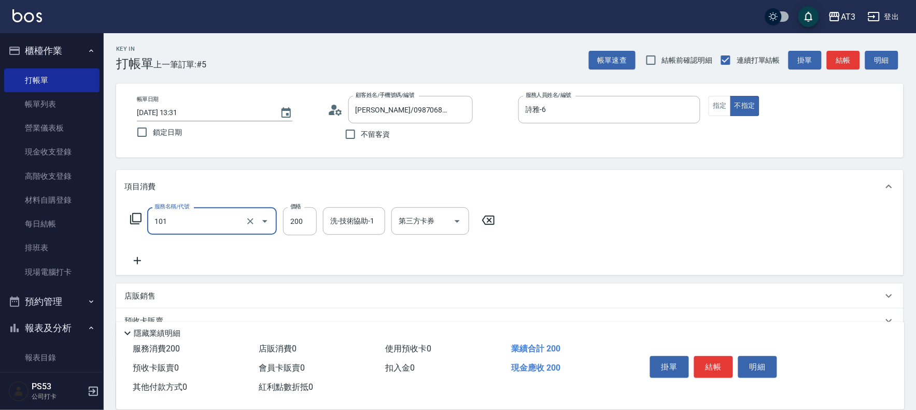
type input "洗髮(101)"
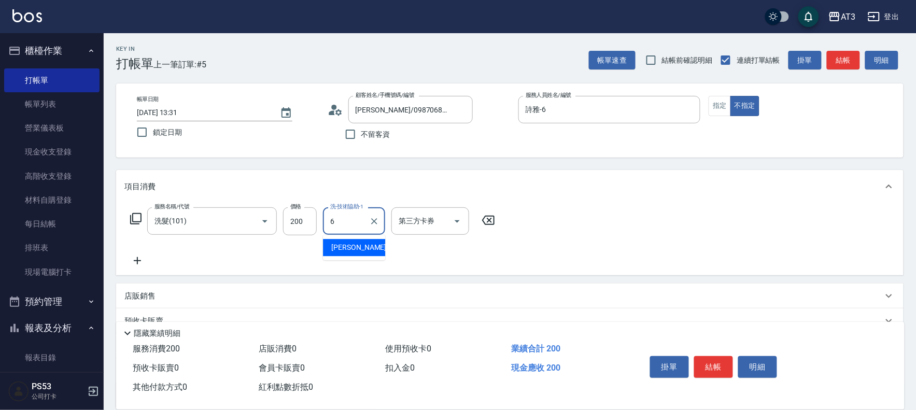
type input "詩雅-6"
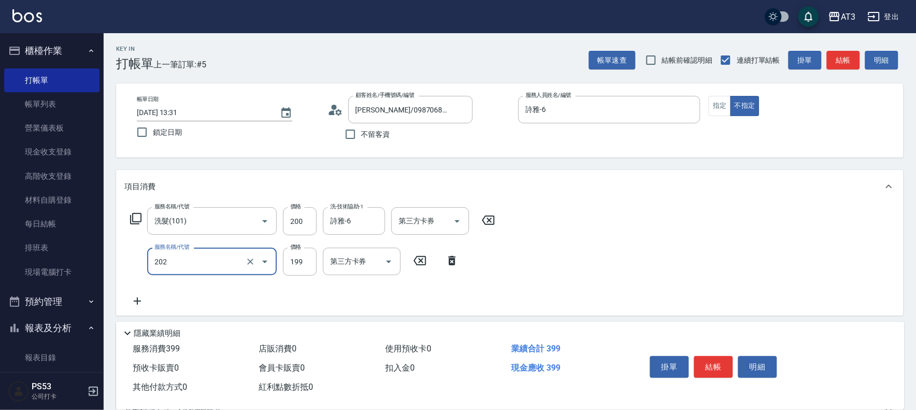
type input "不指定單剪(202)"
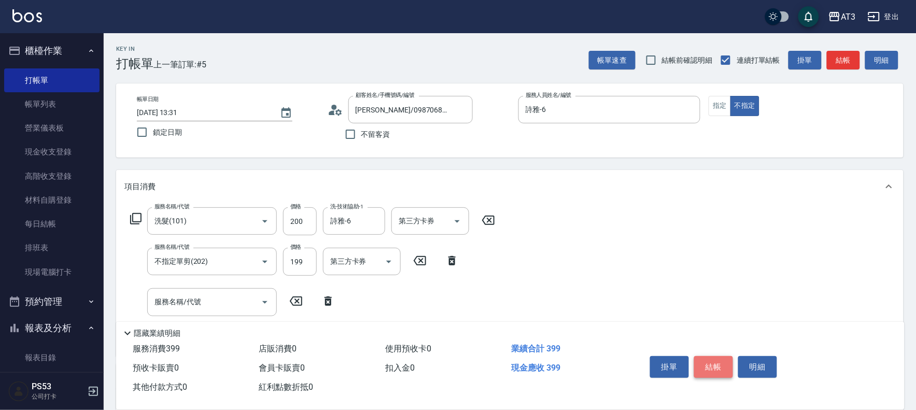
click at [710, 362] on button "結帳" at bounding box center [713, 367] width 39 height 22
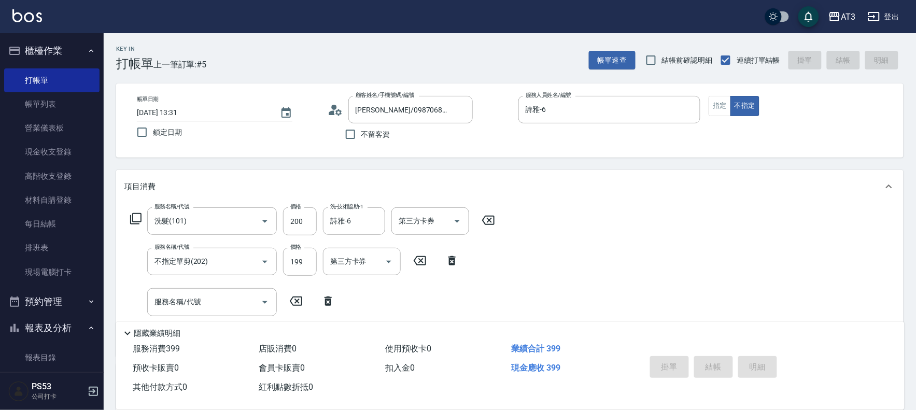
type input "[DATE] 13:43"
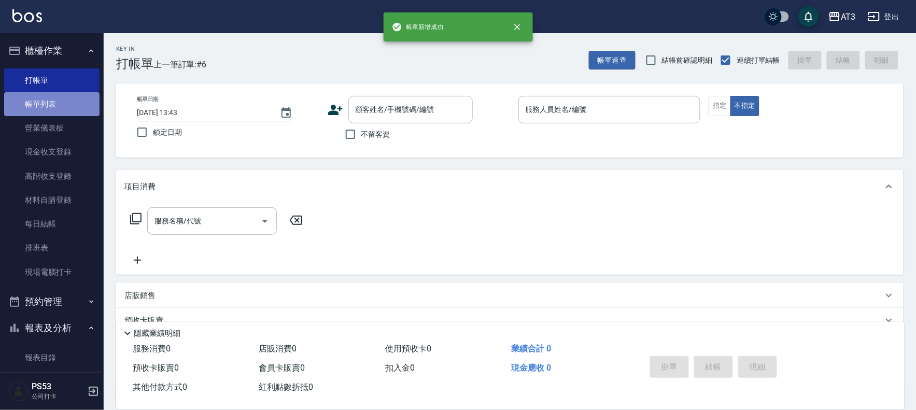
click at [80, 92] on link "帳單列表" at bounding box center [51, 104] width 95 height 24
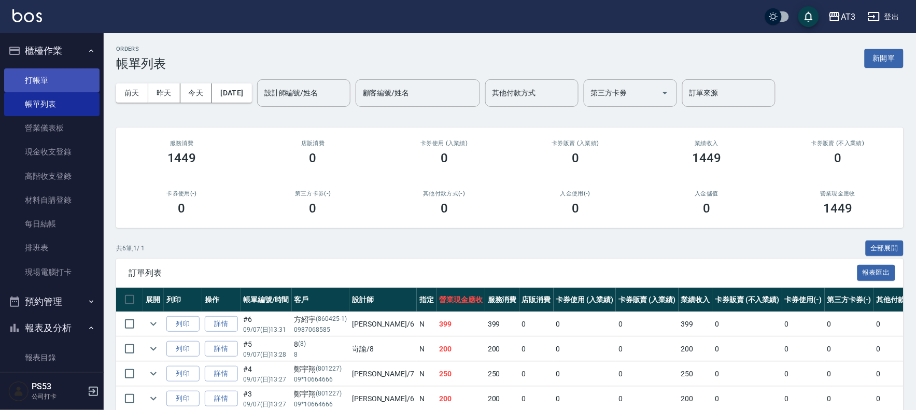
click at [52, 73] on link "打帳單" at bounding box center [51, 80] width 95 height 24
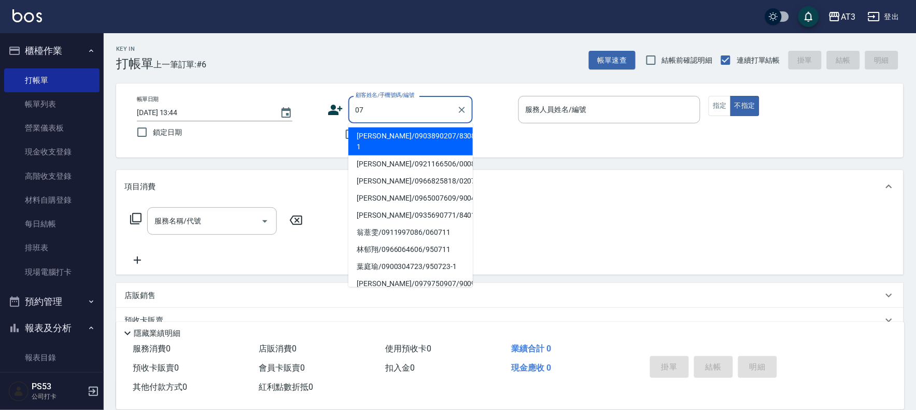
type input "0"
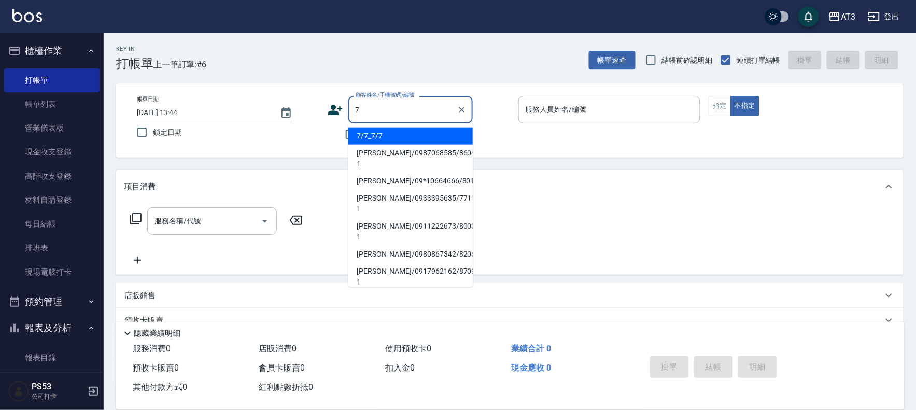
type input "7/7_7/7"
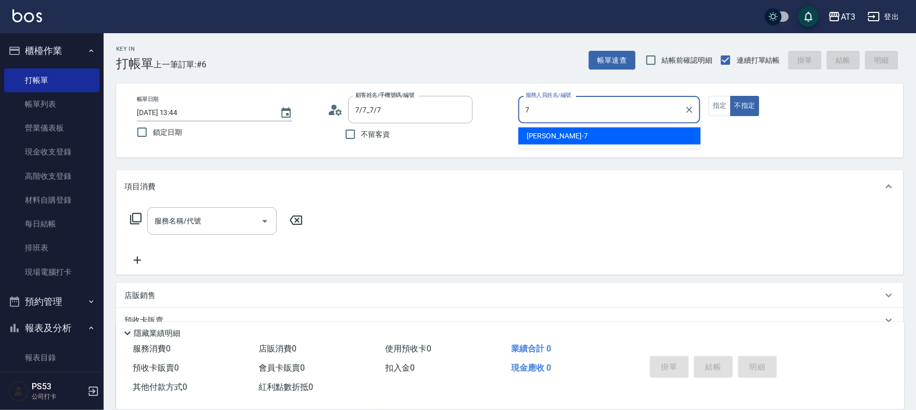
type input "子晴-7"
type button "false"
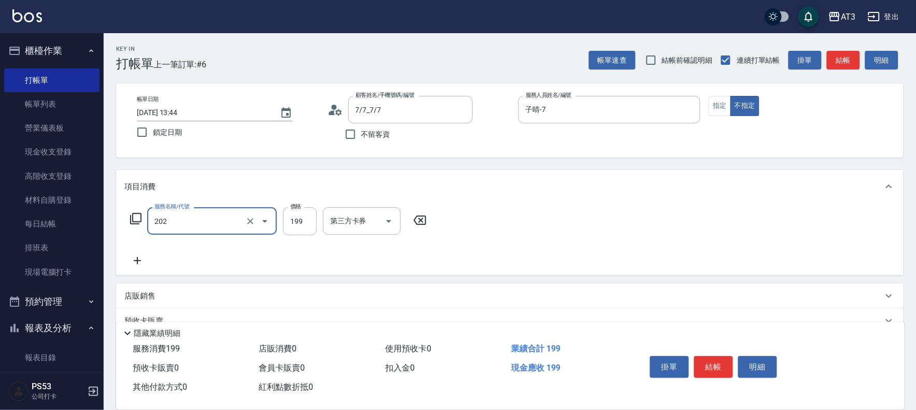
type input "不指定單剪(202)"
type input "200"
click at [709, 356] on button "結帳" at bounding box center [713, 367] width 39 height 22
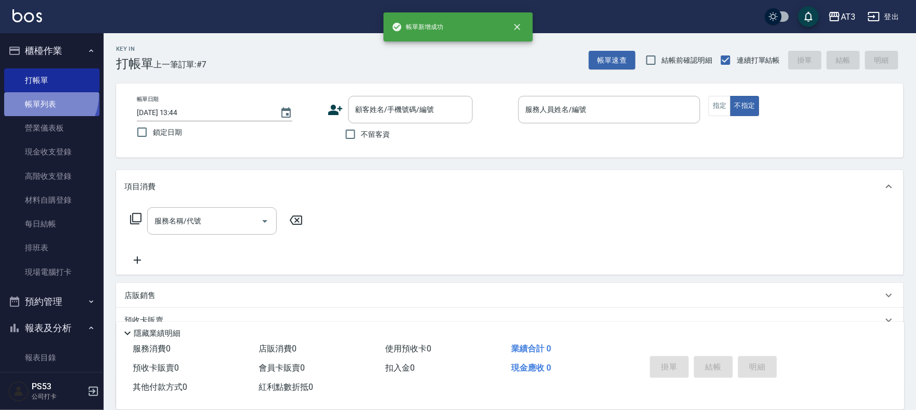
click at [41, 95] on link "帳單列表" at bounding box center [51, 104] width 95 height 24
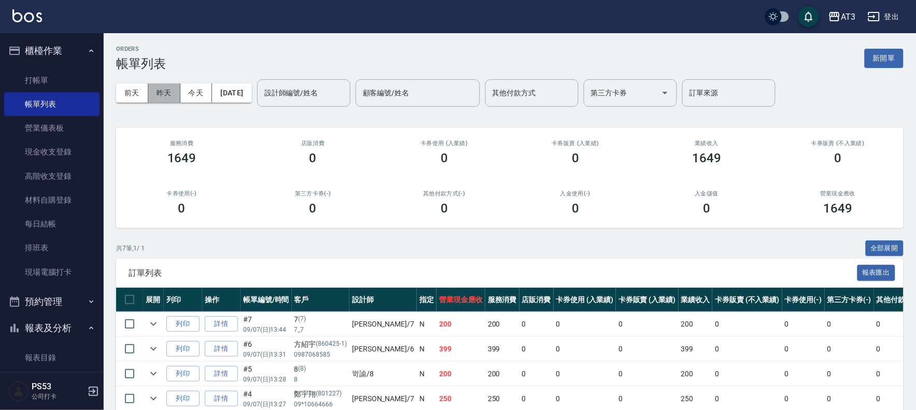
click at [166, 91] on button "昨天" at bounding box center [164, 92] width 32 height 19
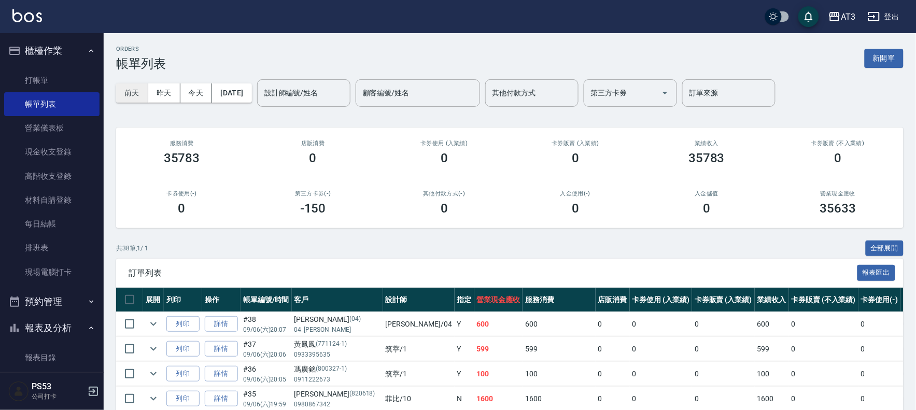
click at [133, 90] on button "前天" at bounding box center [132, 92] width 32 height 19
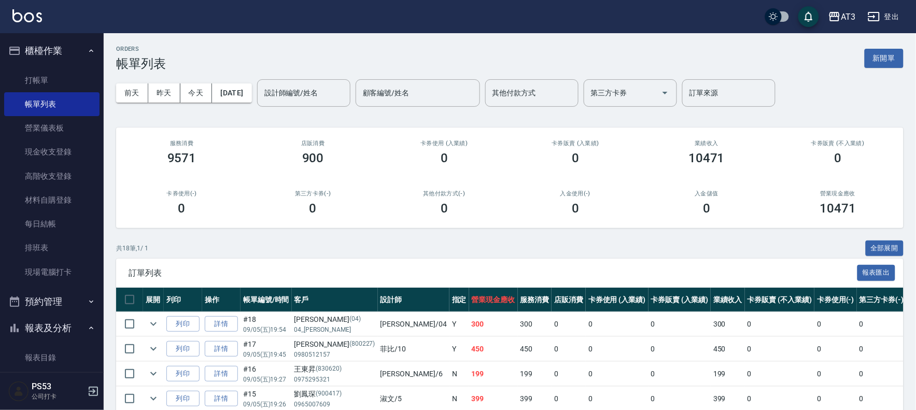
click at [233, 79] on div "[DATE] [DATE] [DATE] [DATE] 設計師編號/姓名 設計師編號/姓名 顧客編號/姓名 顧客編號/姓名 其他付款方式 其他付款方式 第三方…" at bounding box center [509, 93] width 787 height 44
click at [241, 90] on button "[DATE]" at bounding box center [231, 92] width 39 height 19
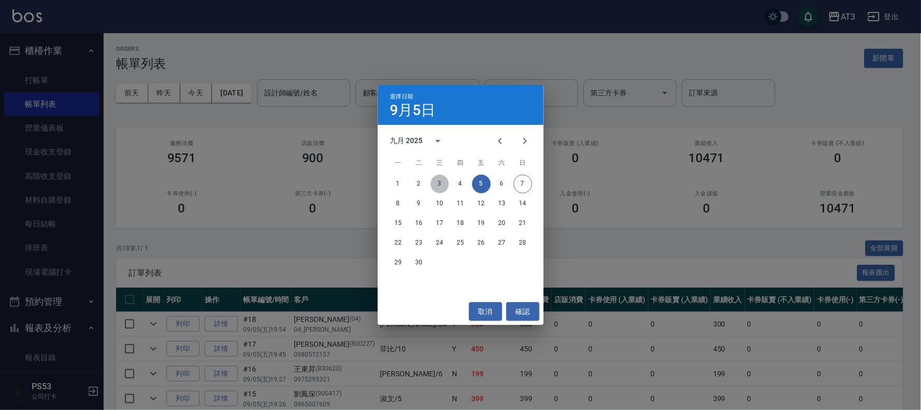
click at [438, 183] on button "3" at bounding box center [440, 184] width 19 height 19
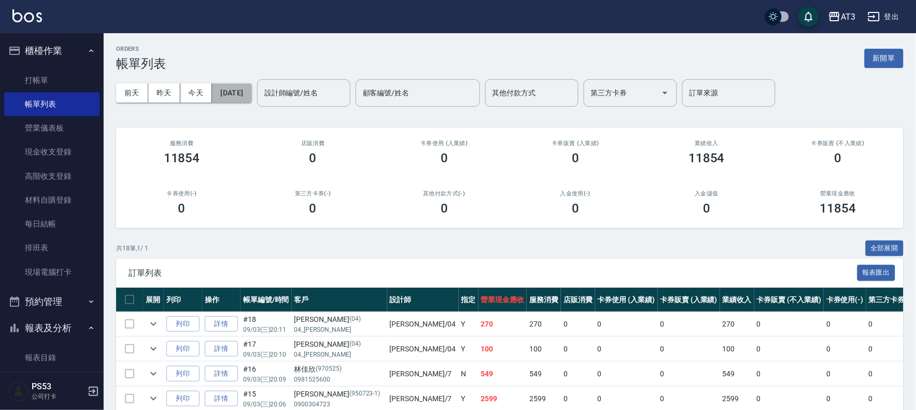
click at [244, 94] on button "[DATE]" at bounding box center [231, 92] width 39 height 19
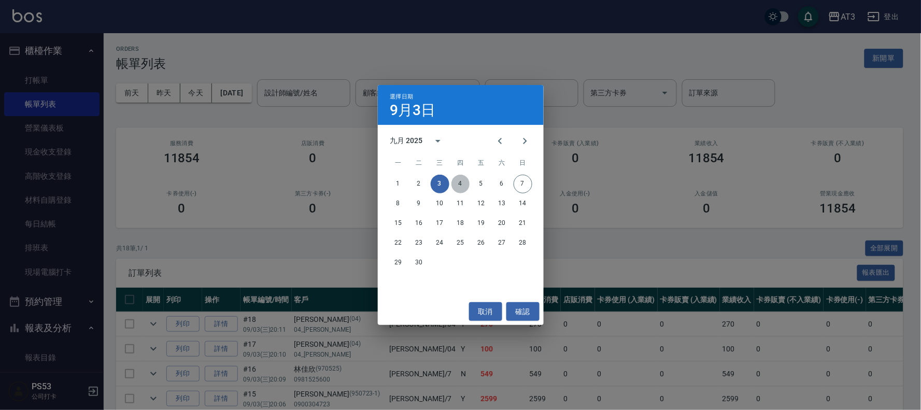
click at [457, 185] on button "4" at bounding box center [460, 184] width 19 height 19
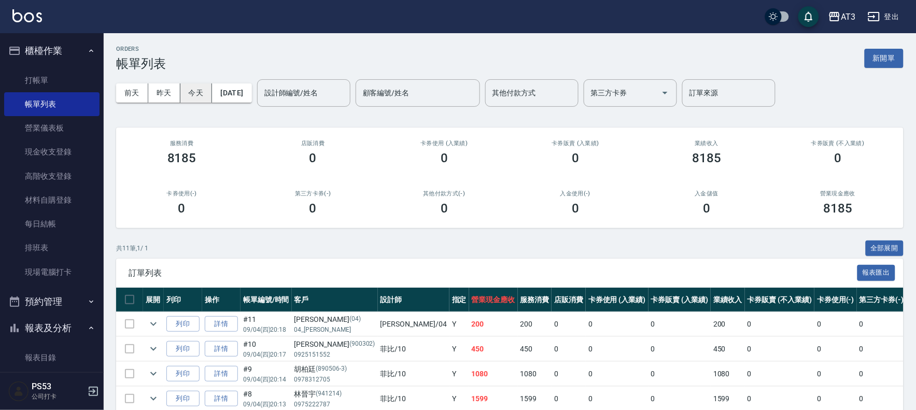
click at [197, 95] on button "今天" at bounding box center [196, 92] width 32 height 19
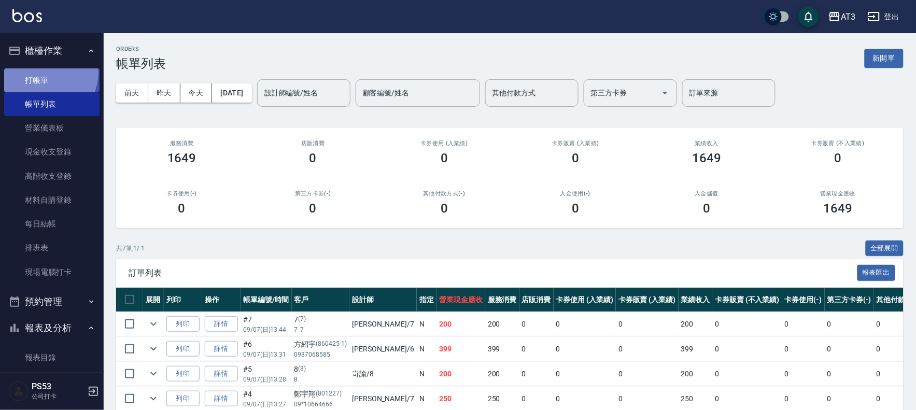
click at [38, 71] on link "打帳單" at bounding box center [51, 80] width 95 height 24
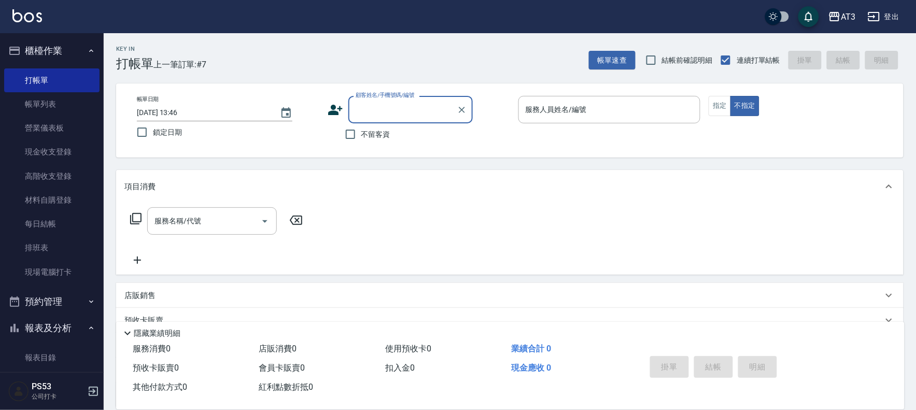
click at [330, 112] on icon at bounding box center [335, 110] width 15 height 10
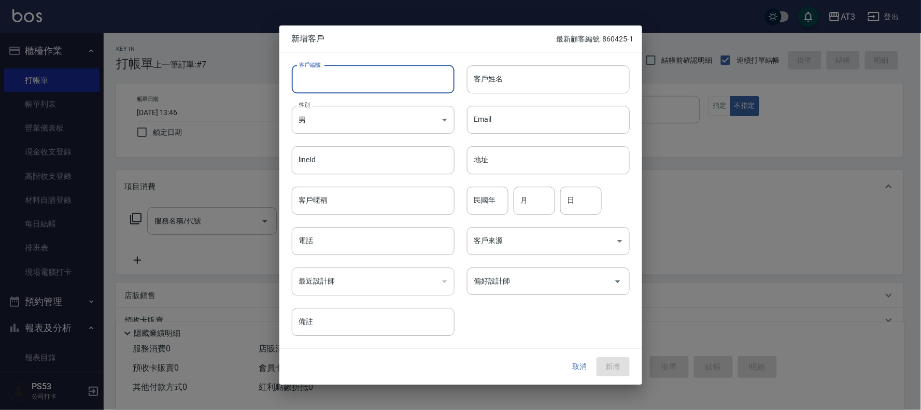
click at [337, 82] on input "客戶編號" at bounding box center [373, 79] width 163 height 28
type input "4"
type input "750605"
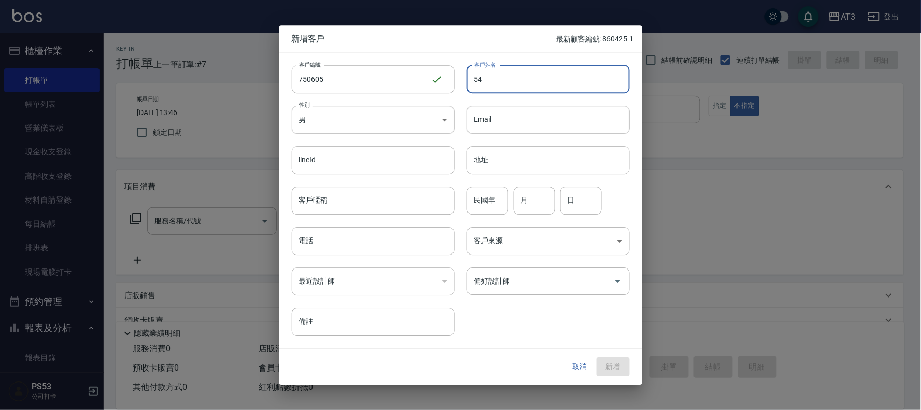
type input "5"
type input "鄭愛琳"
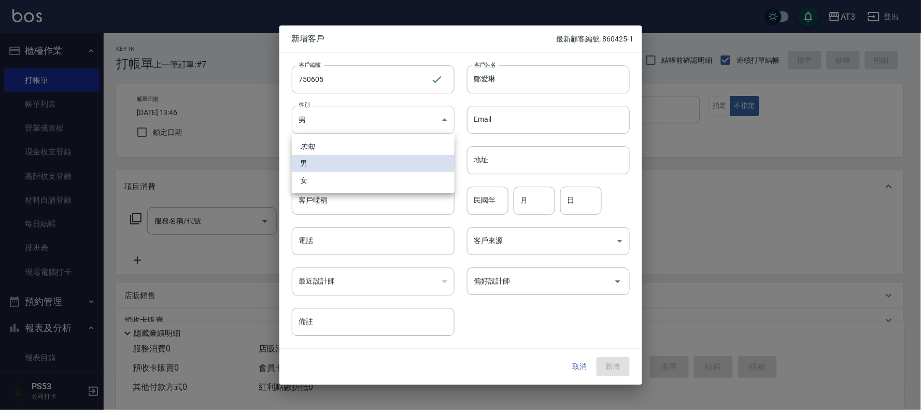
click at [346, 126] on body "AT3 登出 櫃檯作業 打帳單 帳單列表 營業儀表板 現金收支登錄 高階收支登錄 材料自購登錄 每日結帳 排班表 現場電腦打卡 預約管理 預約管理 單日預約紀…" at bounding box center [460, 253] width 921 height 506
click at [311, 185] on li "女" at bounding box center [373, 180] width 163 height 17
type input "[DEMOGRAPHIC_DATA]"
click at [495, 193] on input "民國年" at bounding box center [487, 201] width 41 height 28
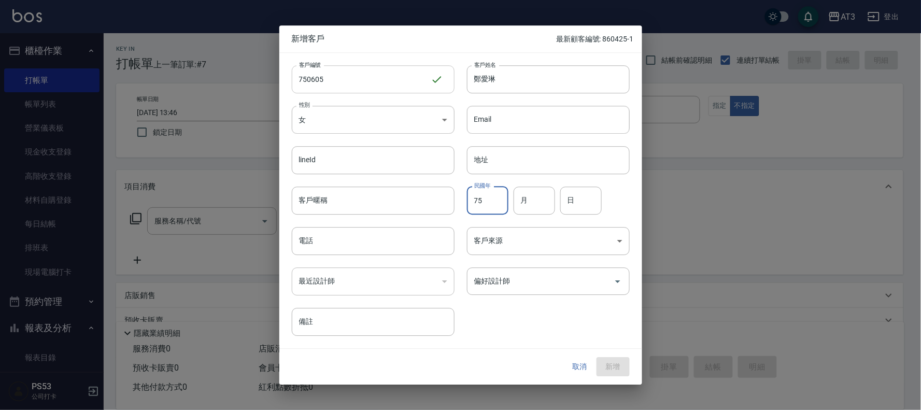
type input "75"
type input "06"
type input "05"
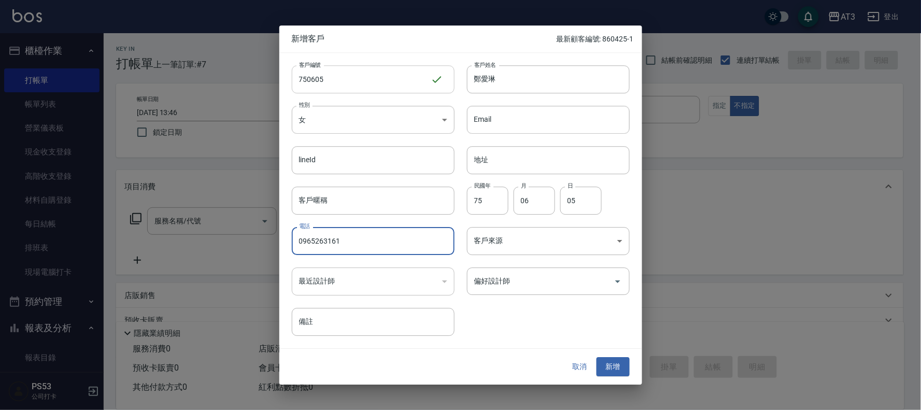
type input "0965263161"
click at [597, 358] on button "新增" at bounding box center [613, 367] width 33 height 19
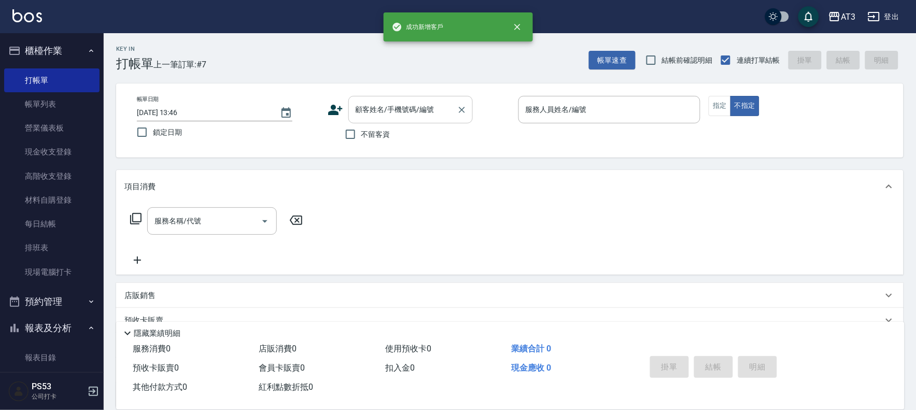
click at [390, 112] on input "顧客姓名/手機號碼/編號" at bounding box center [403, 110] width 100 height 18
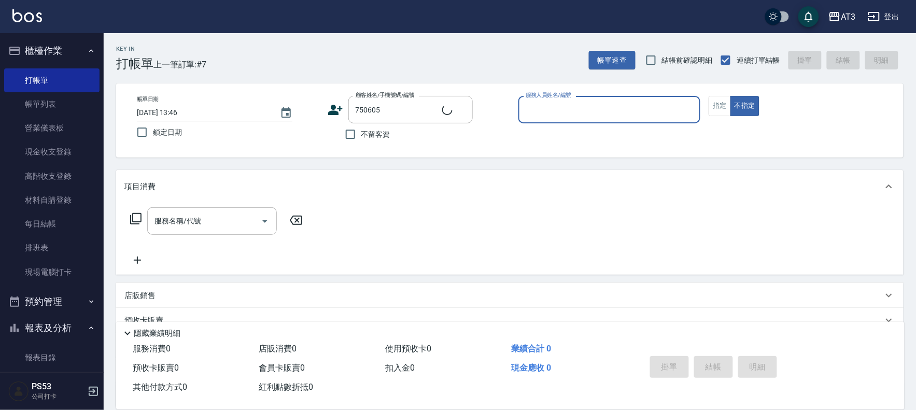
type input "[PERSON_NAME]/0965263161/750605"
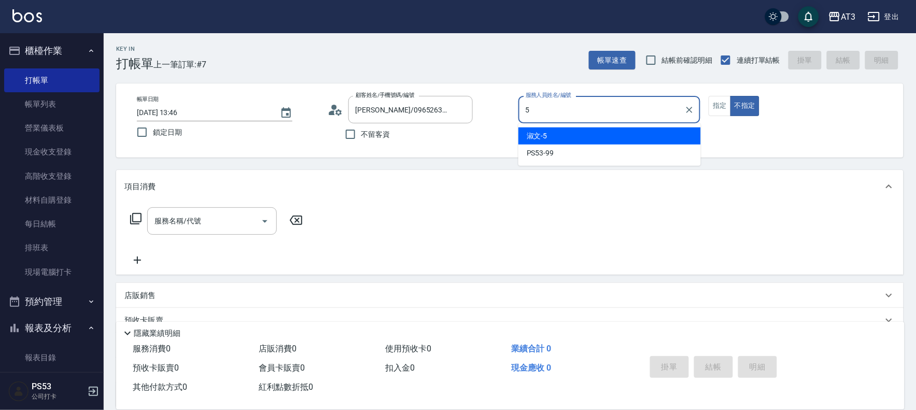
type input "淑文-5"
type button "false"
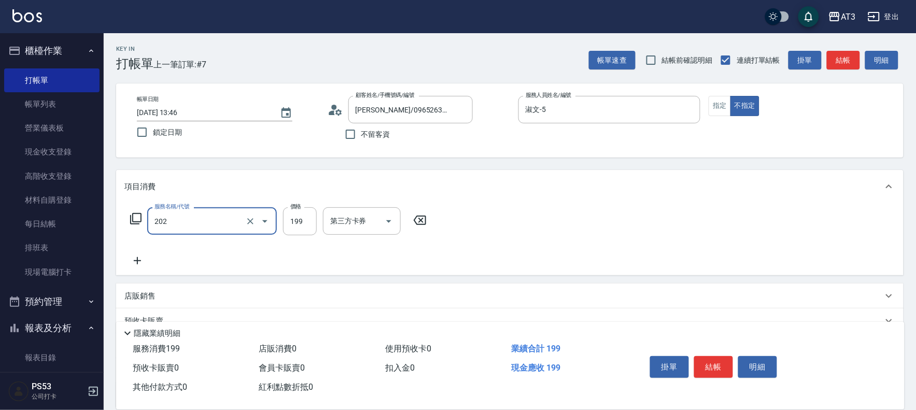
type input "不指定單剪(202)"
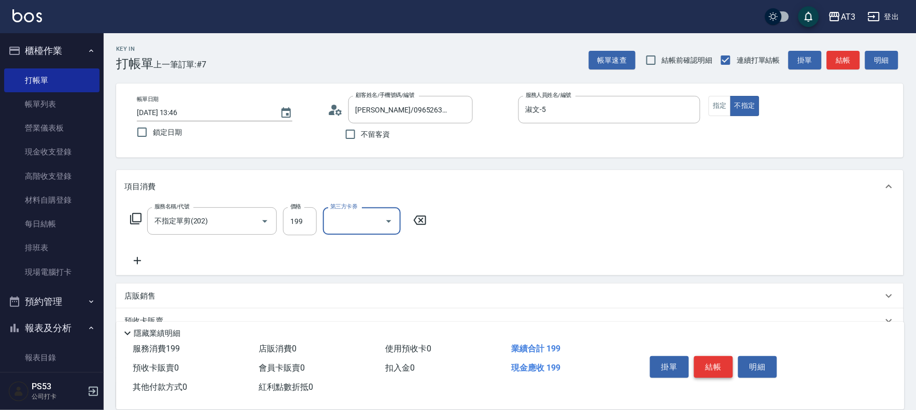
click at [716, 361] on button "結帳" at bounding box center [713, 367] width 39 height 22
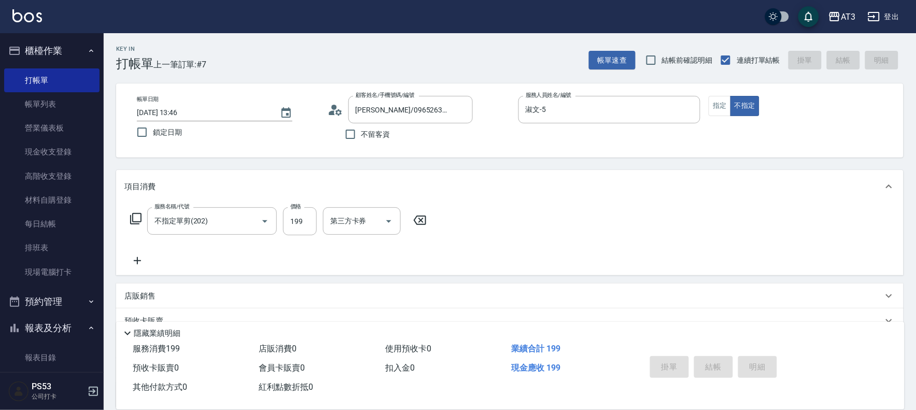
type input "[DATE] 13:48"
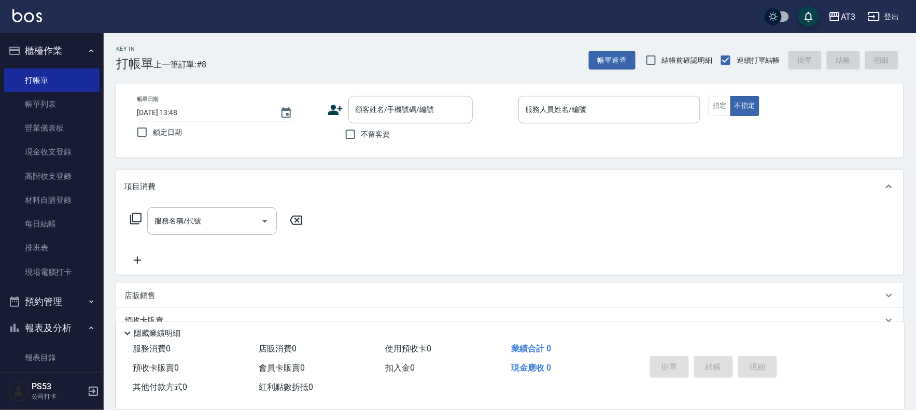
click at [328, 111] on icon at bounding box center [336, 110] width 16 height 16
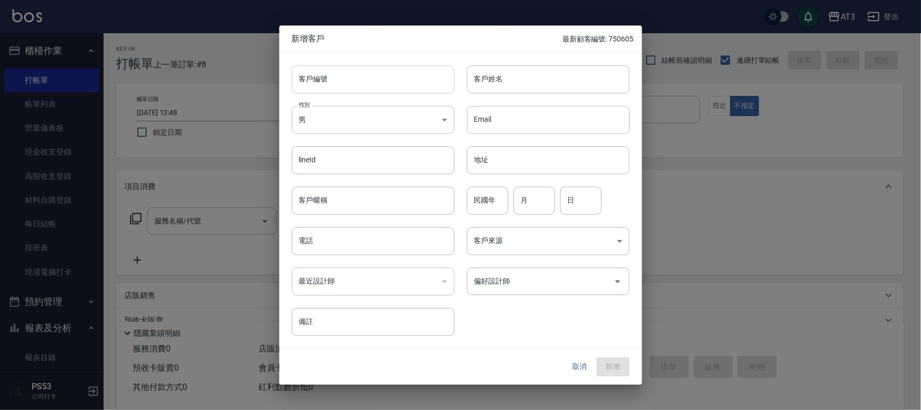
click at [396, 79] on input "客戶編號" at bounding box center [373, 79] width 163 height 28
type input "990704"
type input "饒峻晨"
type input "99"
type input "07"
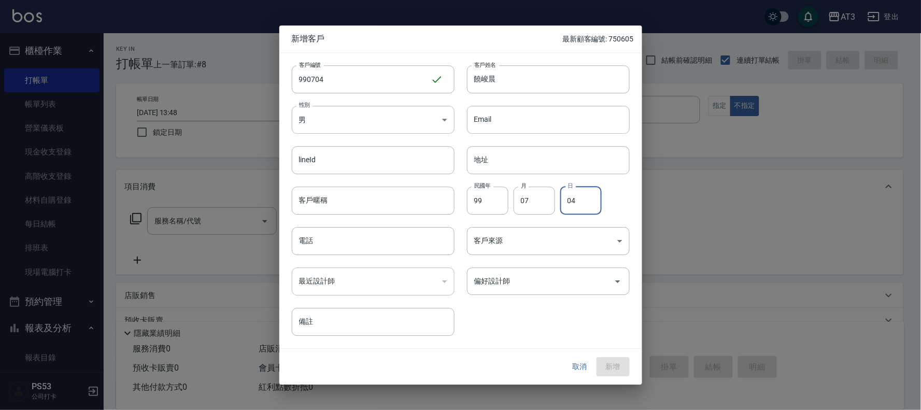
type input "04"
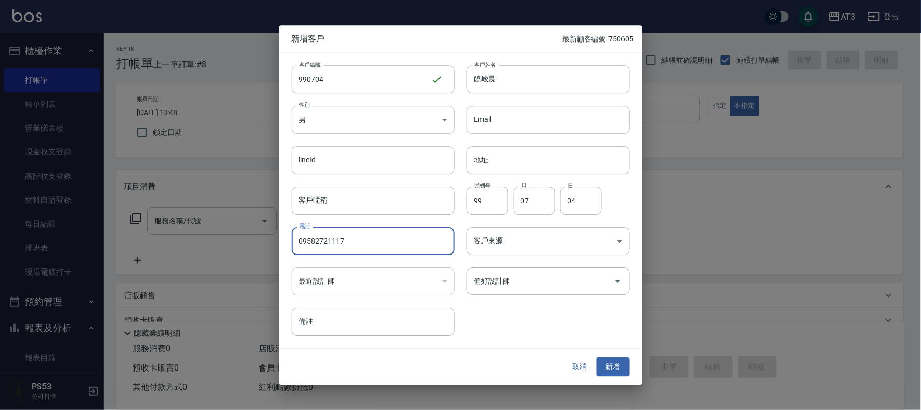
type input "09582721117"
click at [597, 358] on button "新增" at bounding box center [613, 367] width 33 height 19
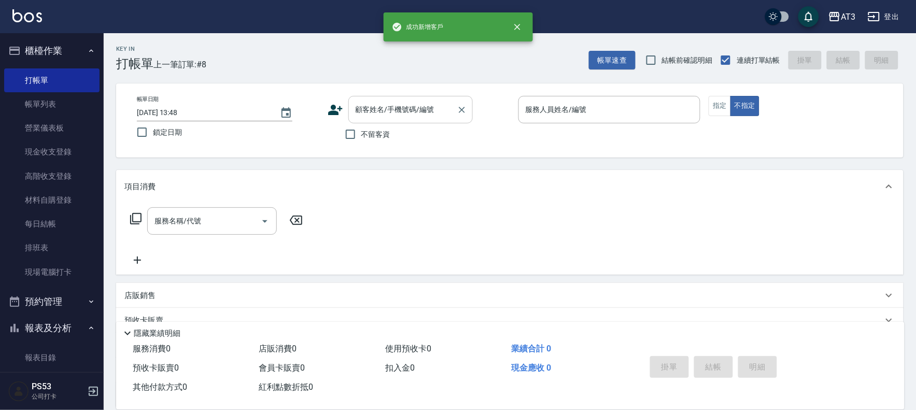
click at [377, 109] on input "顧客姓名/手機號碼/編號" at bounding box center [403, 110] width 100 height 18
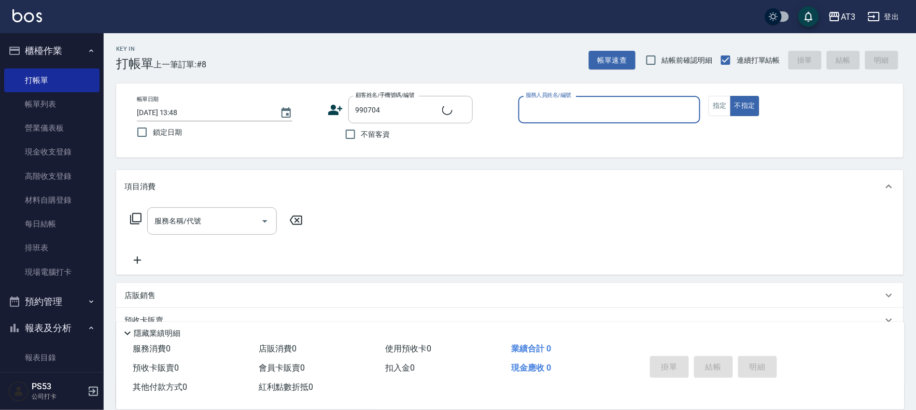
type input "[PERSON_NAME]/09582721117/990704"
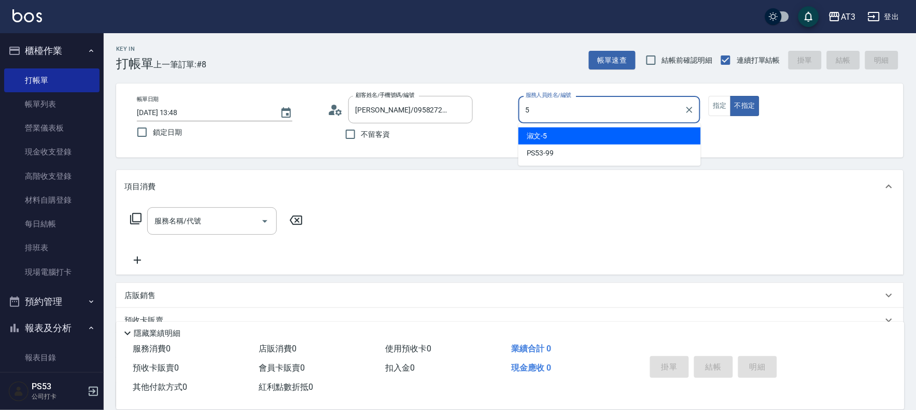
type input "淑文-5"
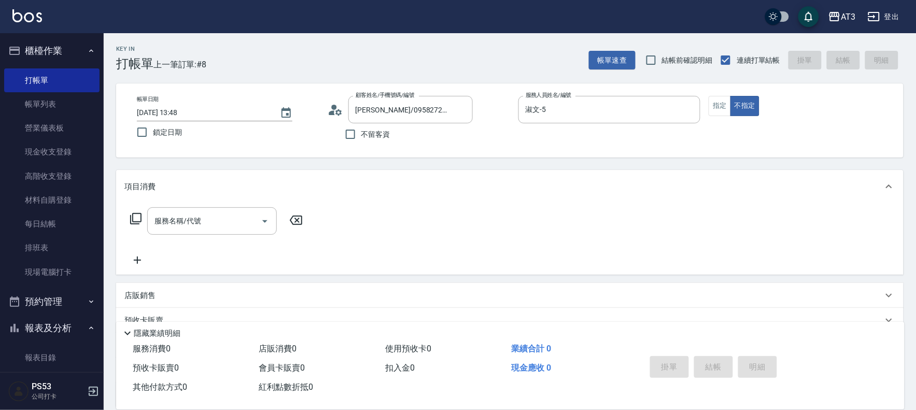
click at [134, 221] on icon at bounding box center [136, 219] width 12 height 12
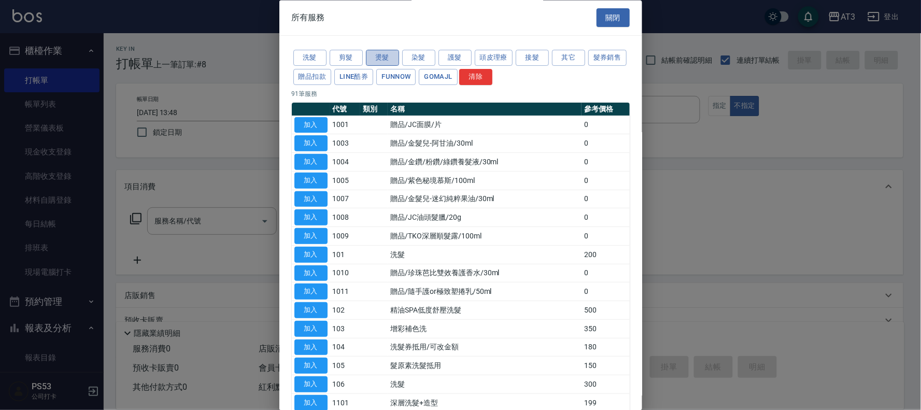
click at [376, 55] on button "燙髮" at bounding box center [382, 58] width 33 height 16
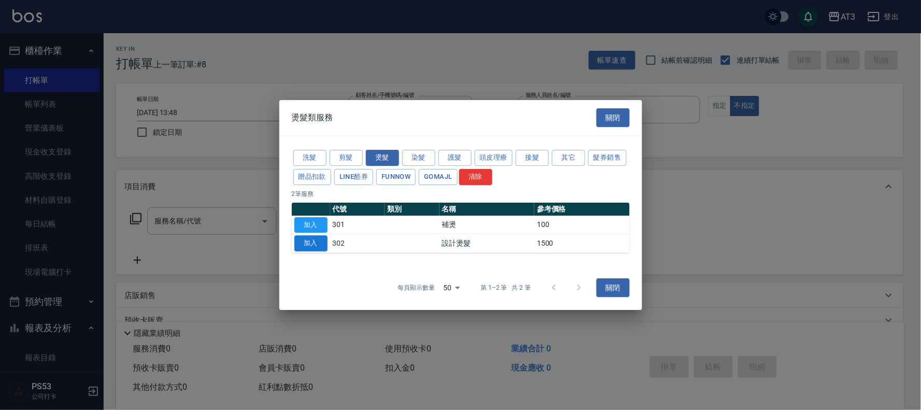
click at [318, 245] on button "加入" at bounding box center [310, 243] width 33 height 16
type input "設計燙髮(302)"
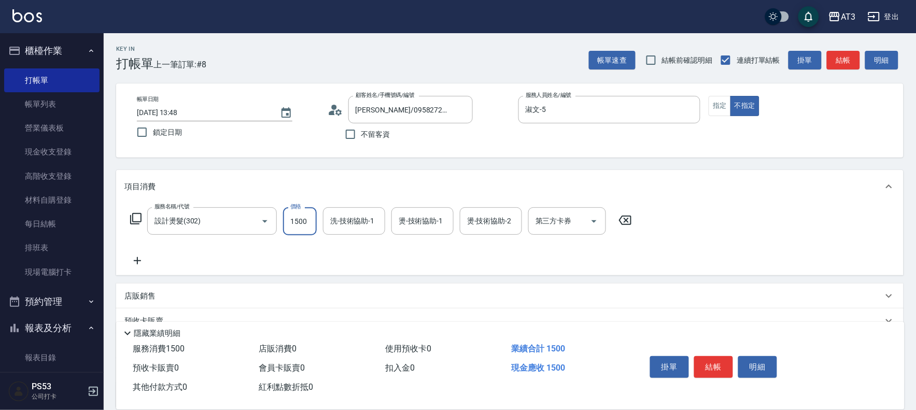
click at [315, 223] on input "1500" at bounding box center [300, 221] width 34 height 28
click at [305, 213] on input "1" at bounding box center [300, 221] width 34 height 28
type input "1800"
type input "詩雅-6"
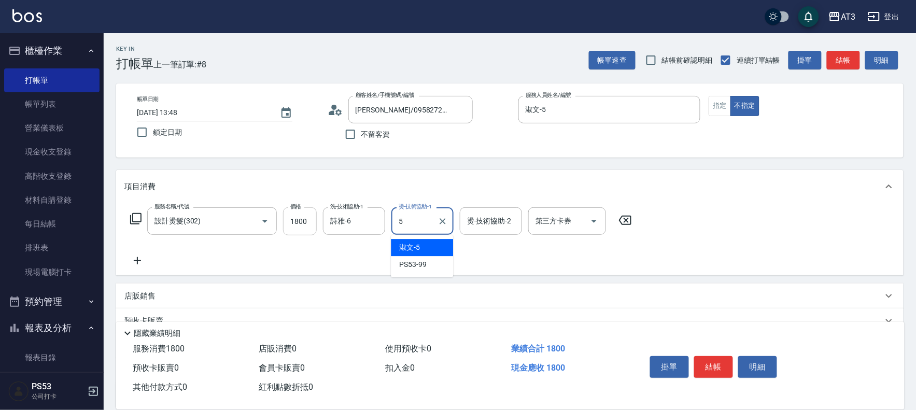
type input "淑文-5"
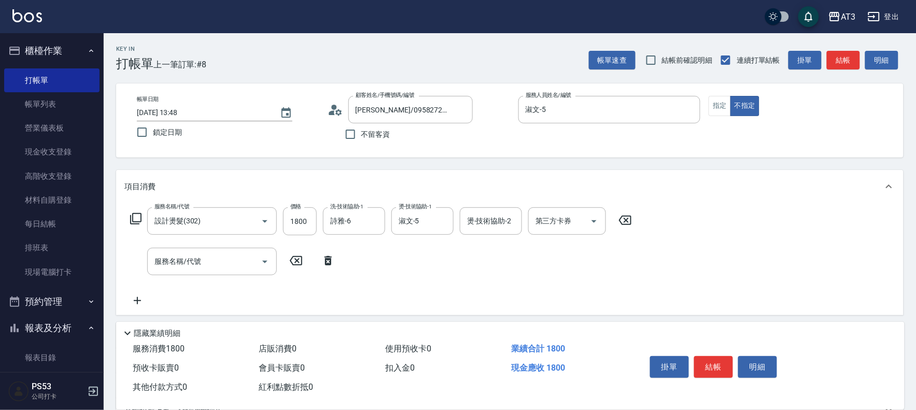
click at [135, 224] on icon at bounding box center [135, 218] width 11 height 11
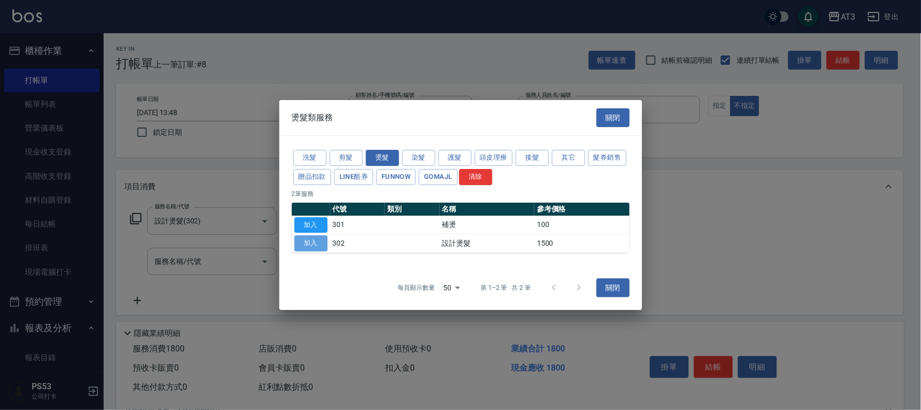
click at [311, 241] on button "加入" at bounding box center [310, 243] width 33 height 16
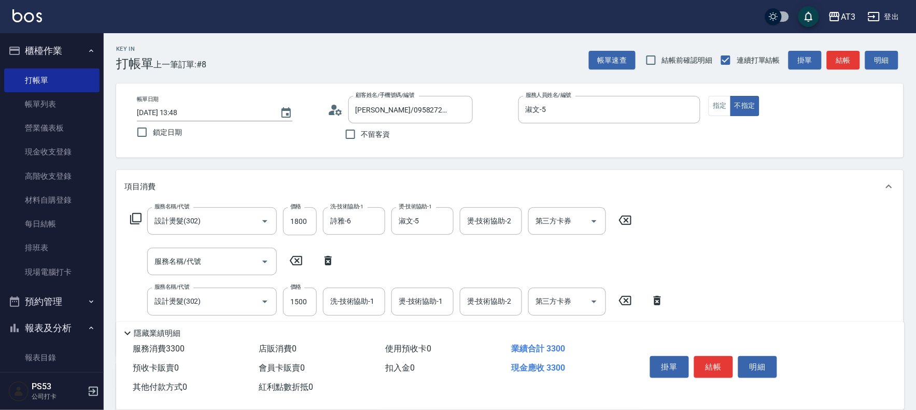
click at [652, 303] on icon at bounding box center [657, 300] width 26 height 12
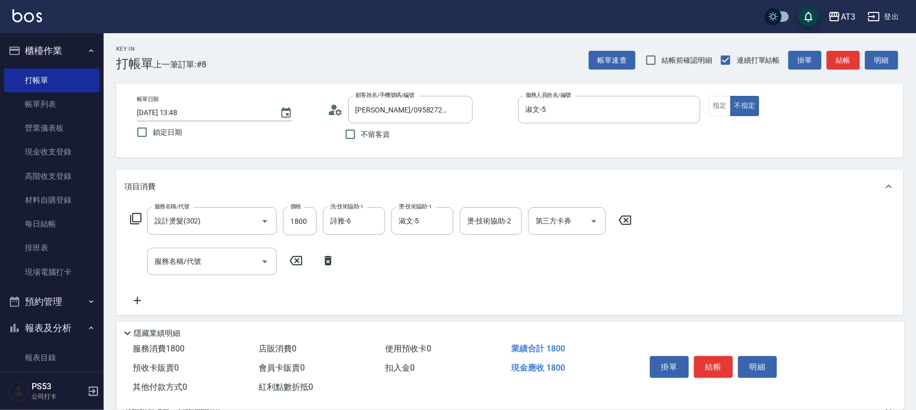
click at [328, 267] on div "服務名稱/代號 服務名稱/代號" at bounding box center [232, 261] width 217 height 27
click at [328, 261] on icon at bounding box center [328, 261] width 26 height 12
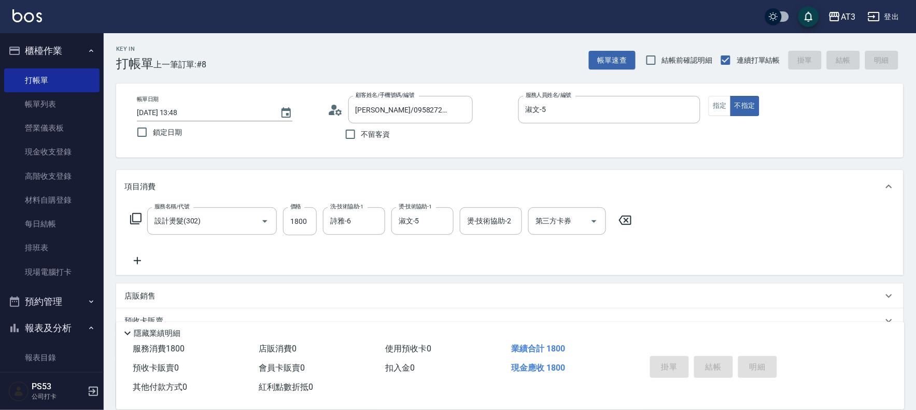
type input "[DATE] 13:50"
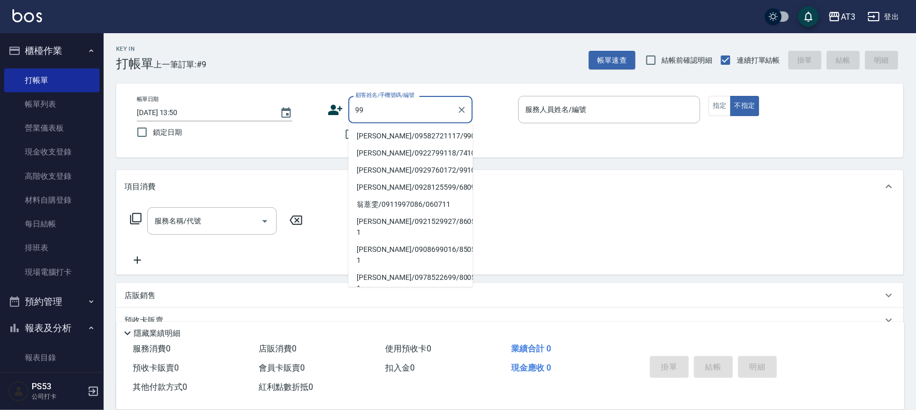
click at [402, 138] on li "[PERSON_NAME]/09582721117/990704" at bounding box center [410, 136] width 124 height 17
type input "[PERSON_NAME]/09582721117/990704"
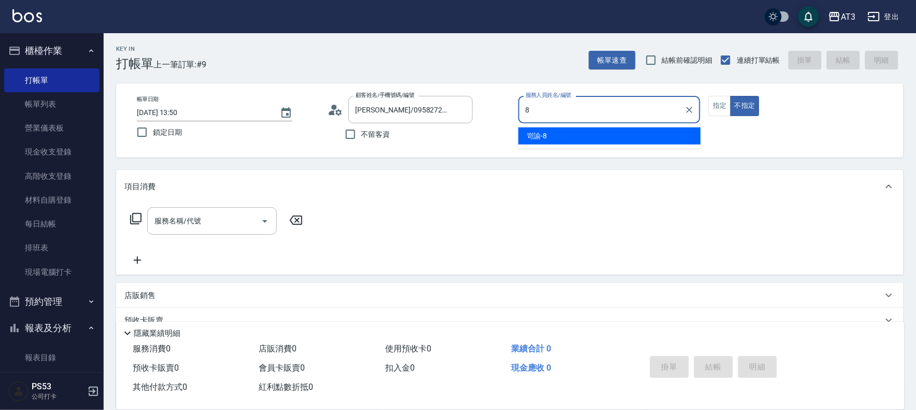
type input "岢諭-8"
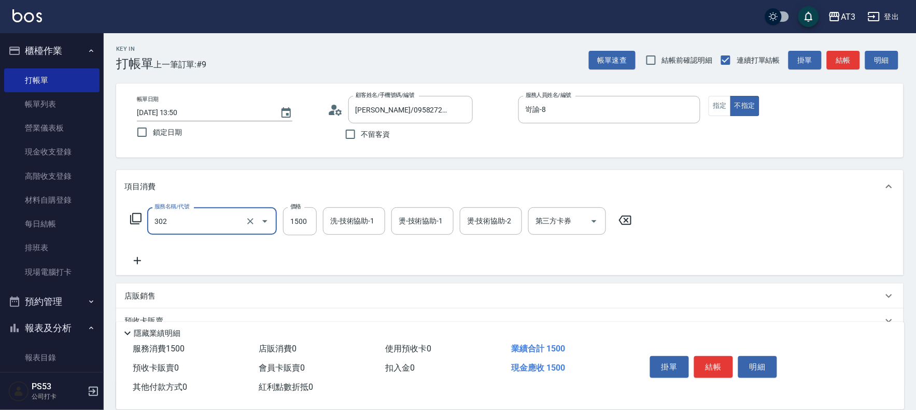
type input "設計燙髮(302)"
type input "2000"
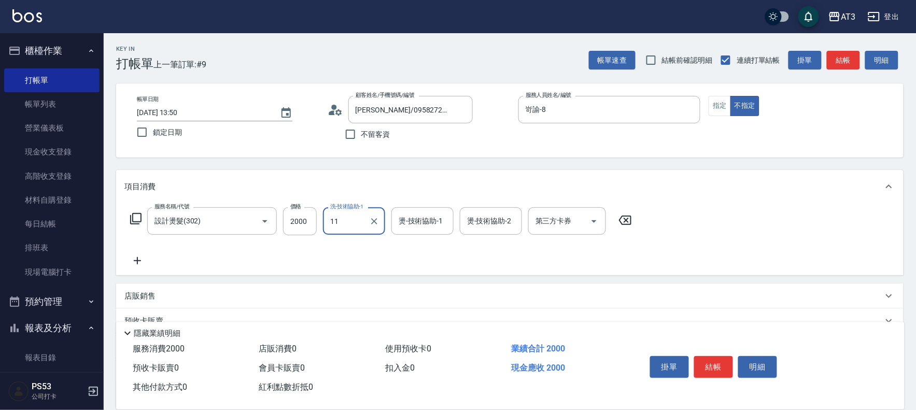
type input "1"
type input "[PERSON_NAME]-21"
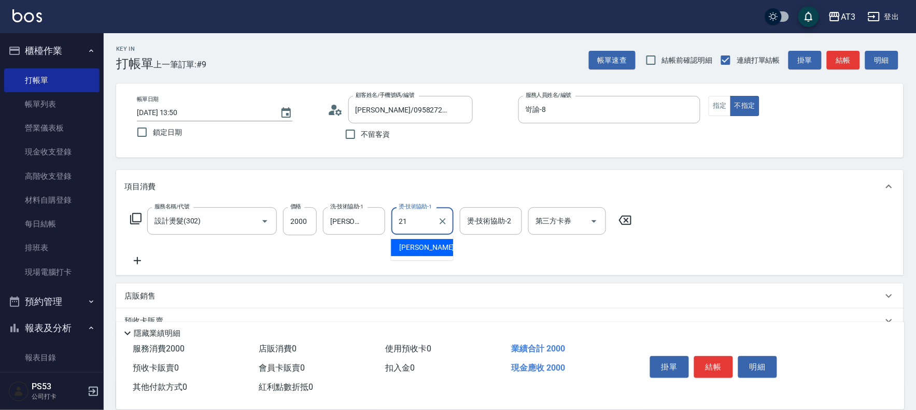
type input "[PERSON_NAME]-21"
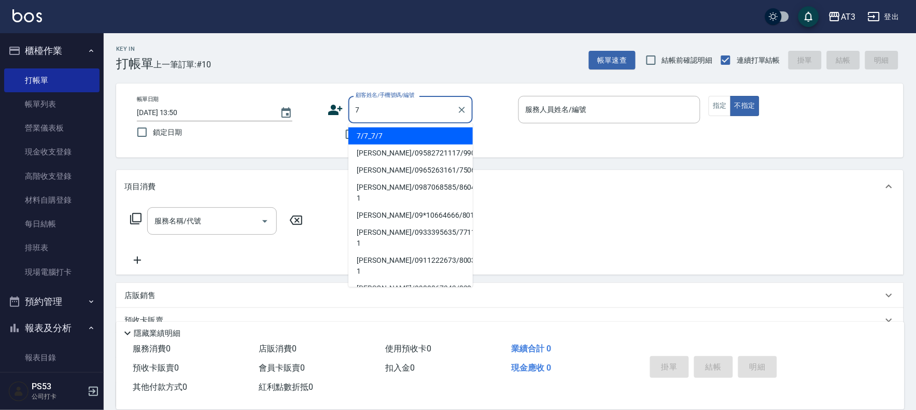
type input "7/7_7/7"
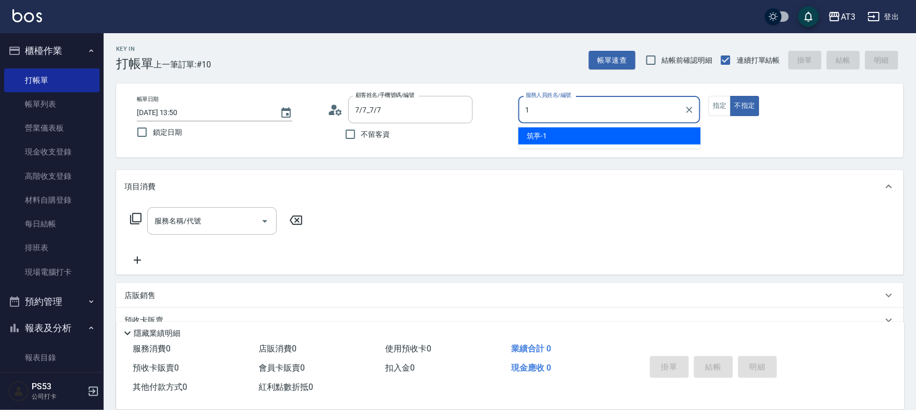
type input "筑葶-1"
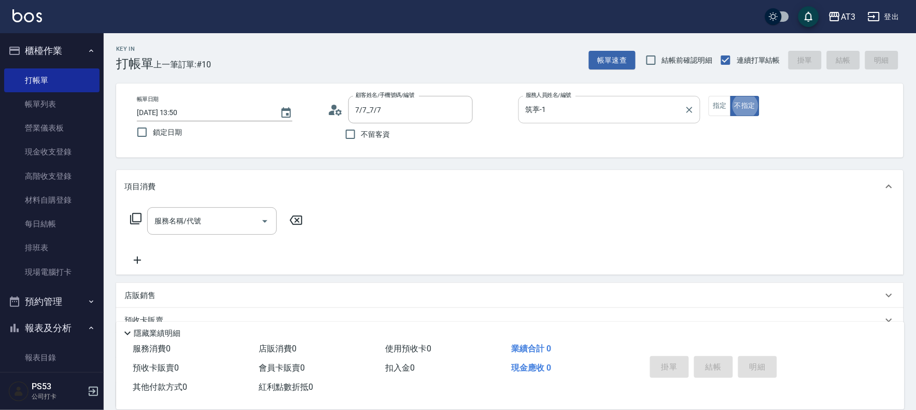
drag, startPoint x: 602, startPoint y: 100, endPoint x: 628, endPoint y: 105, distance: 26.0
click at [611, 103] on div "筑葶-1 服務人員姓名/編號" at bounding box center [609, 109] width 182 height 27
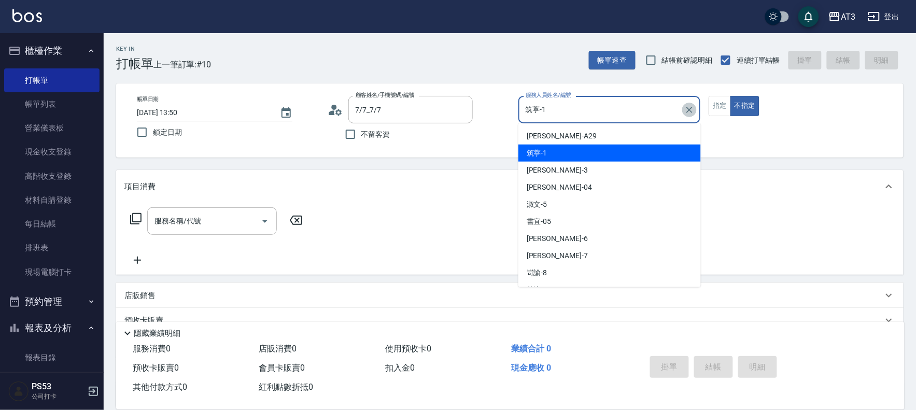
click at [693, 106] on icon "Clear" at bounding box center [689, 110] width 10 height 10
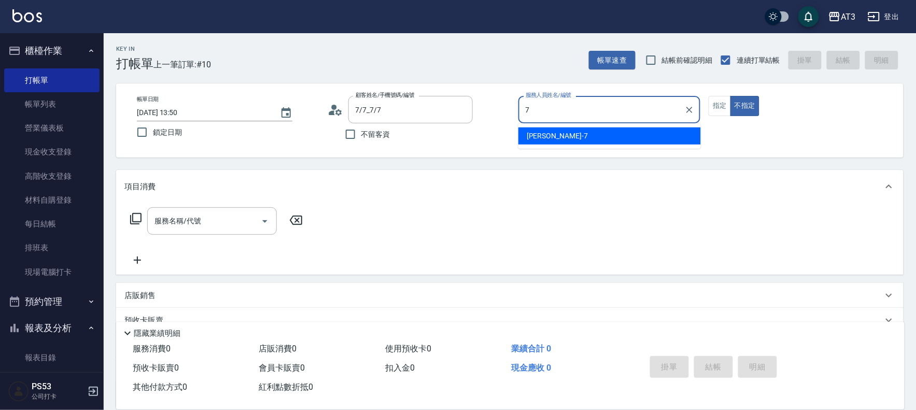
type input "子晴-7"
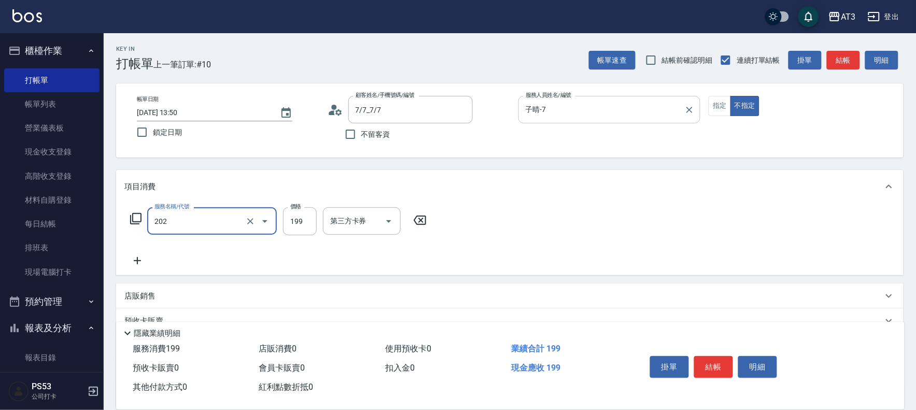
type input "不指定單剪(202)"
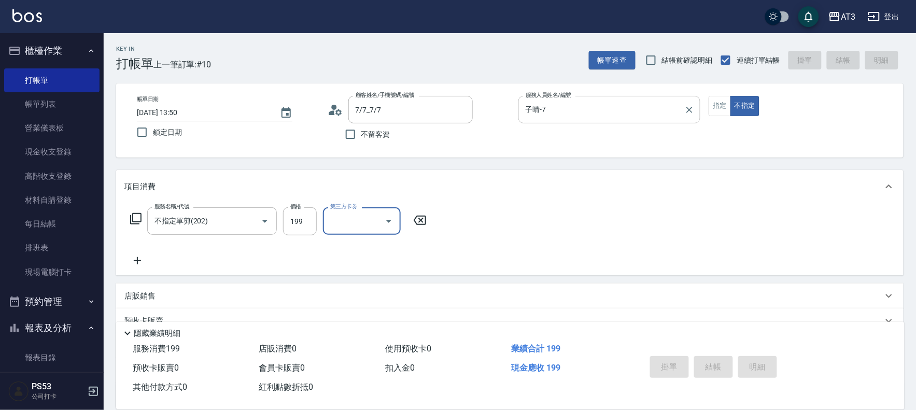
type input "[DATE] 14:00"
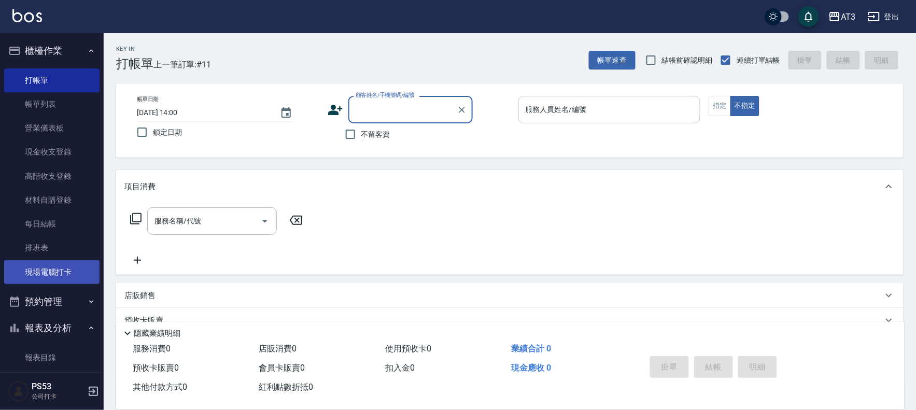
click at [41, 272] on link "現場電腦打卡" at bounding box center [51, 272] width 95 height 24
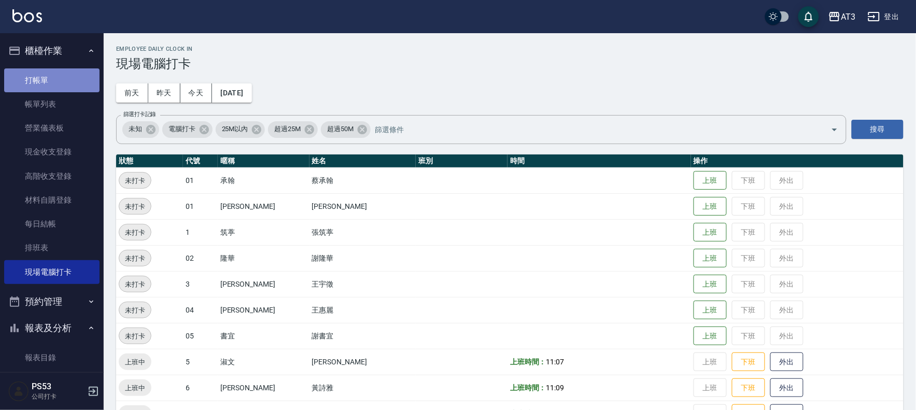
click at [61, 83] on link "打帳單" at bounding box center [51, 80] width 95 height 24
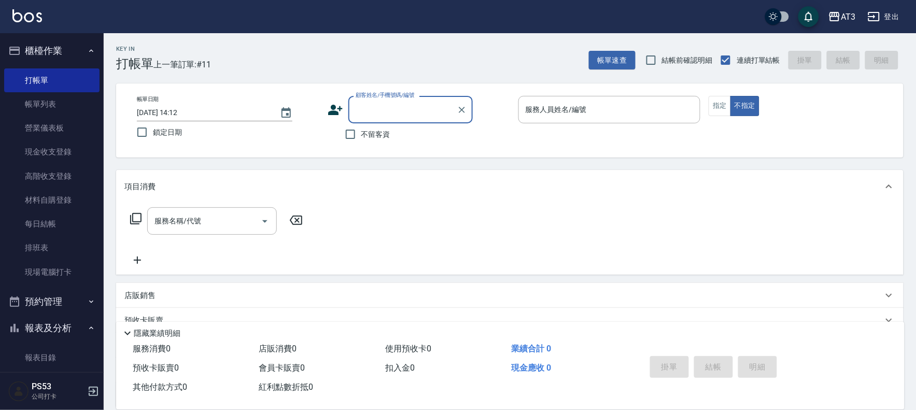
click at [333, 112] on icon at bounding box center [335, 110] width 15 height 10
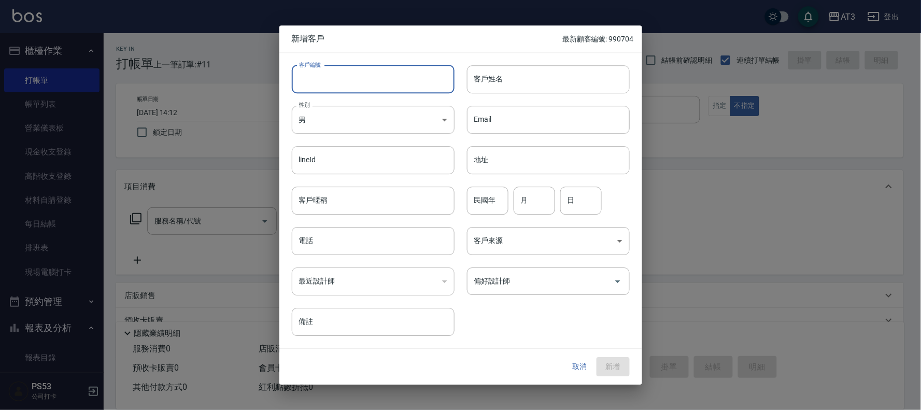
click at [356, 85] on input "客戶編號" at bounding box center [373, 79] width 163 height 28
type input "701103"
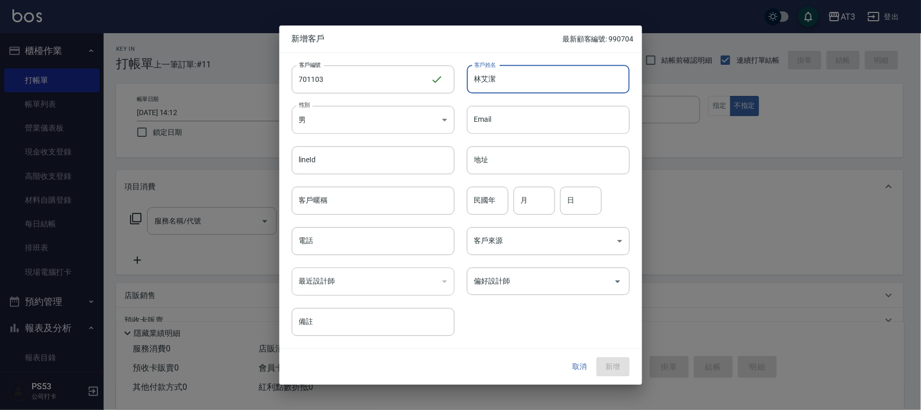
type input "林艾潔"
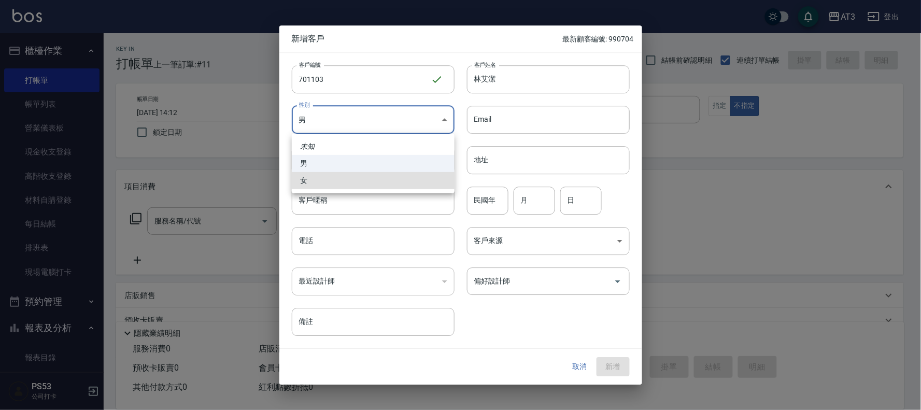
type input "[DEMOGRAPHIC_DATA]"
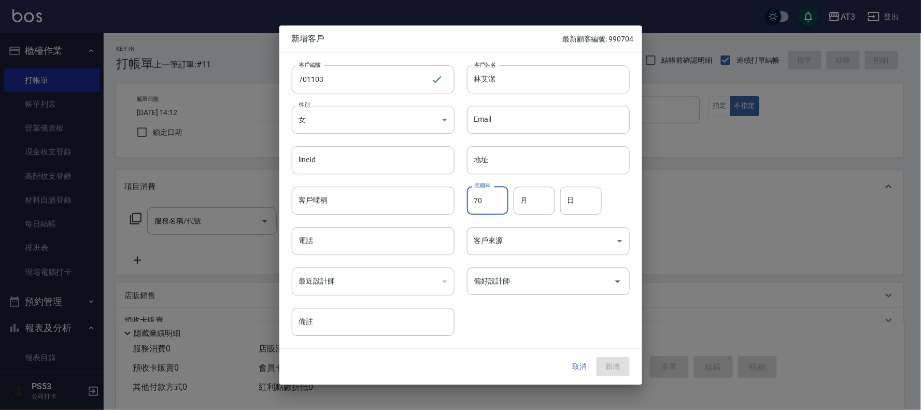
type input "70"
type input "11"
type input "03"
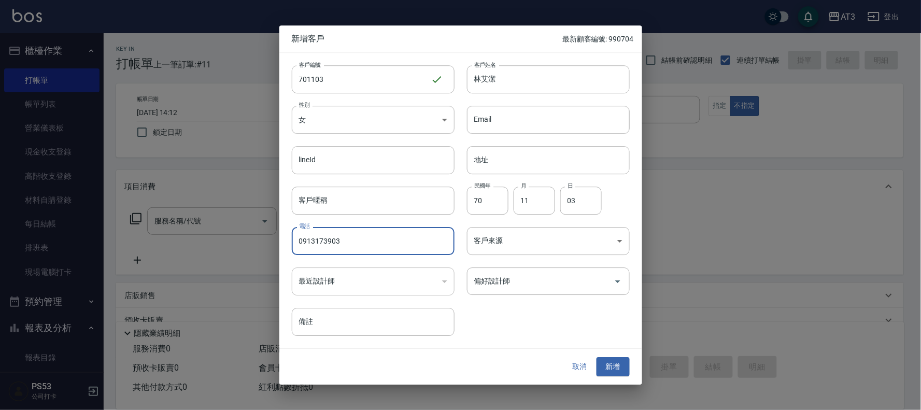
type input "0913173903"
click at [597, 358] on button "新增" at bounding box center [613, 367] width 33 height 19
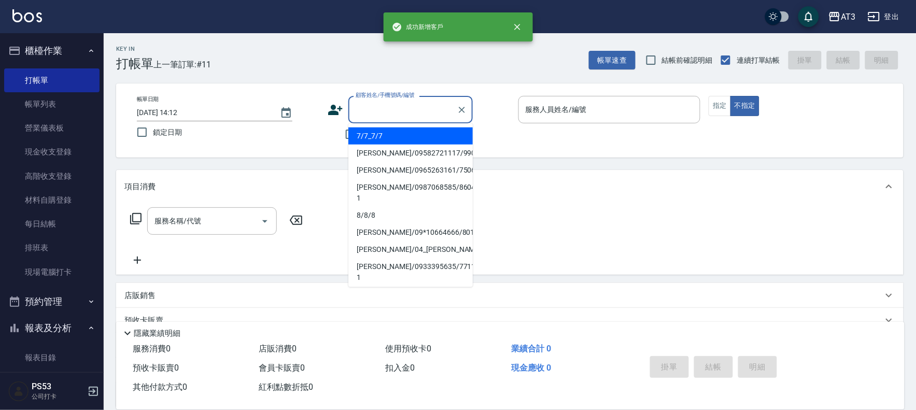
click at [421, 103] on input "顧客姓名/手機號碼/編號" at bounding box center [403, 110] width 100 height 18
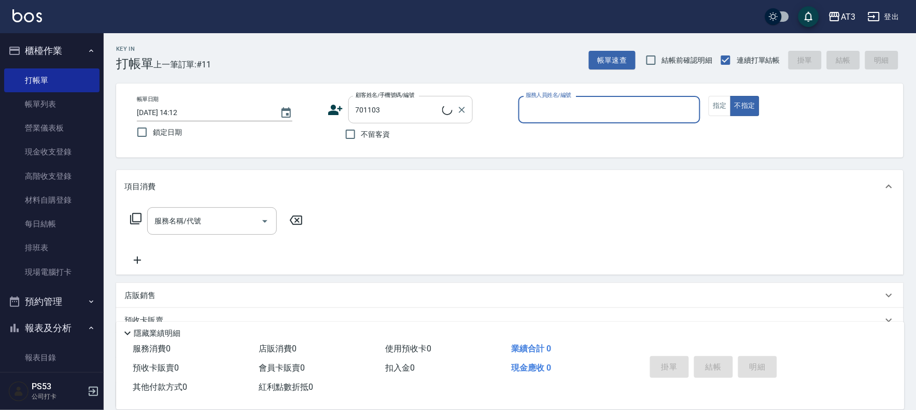
type input "[PERSON_NAME]/0913173903/701103"
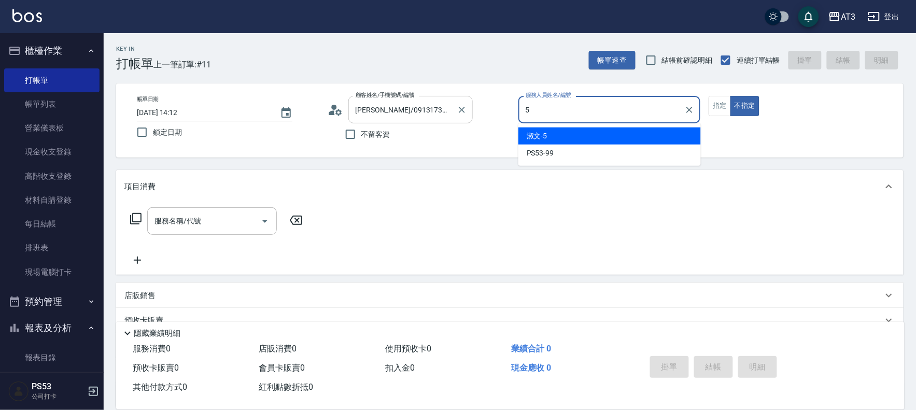
type input "淑文-5"
type button "false"
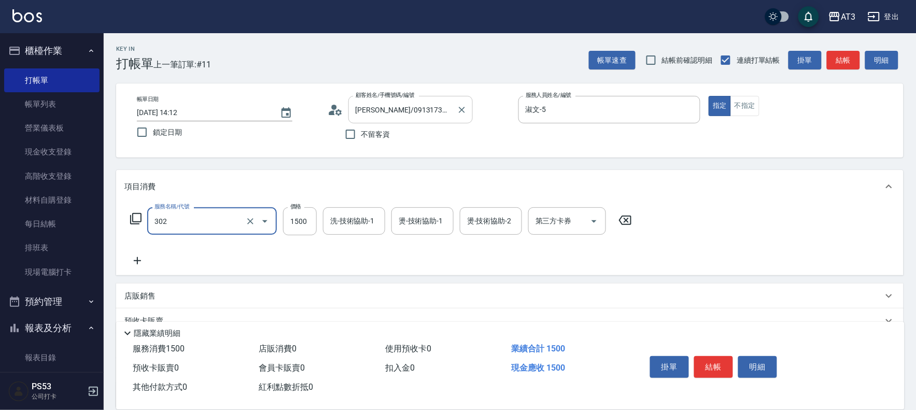
type input "設計燙髮(302)"
type input "1080"
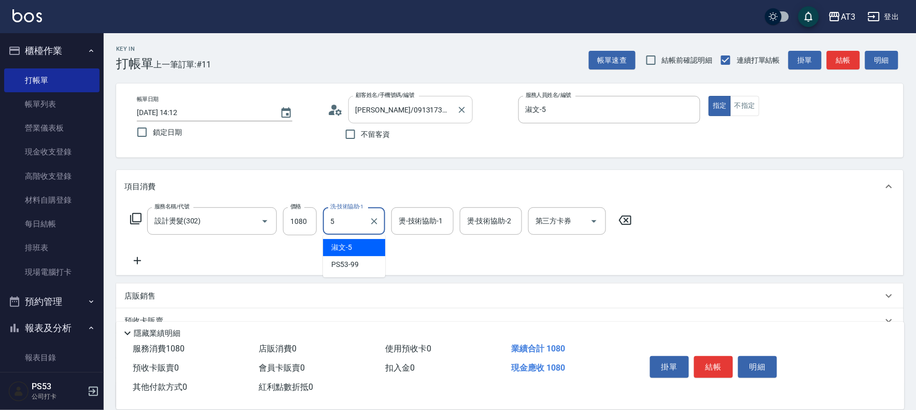
type input "淑文-5"
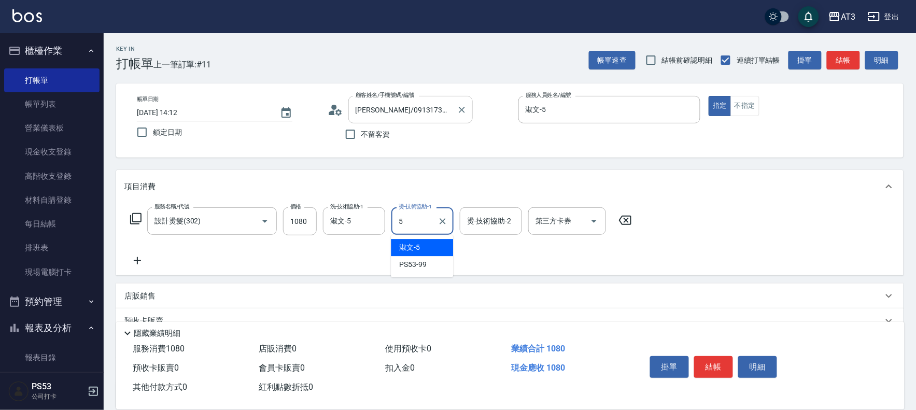
type input "淑文-5"
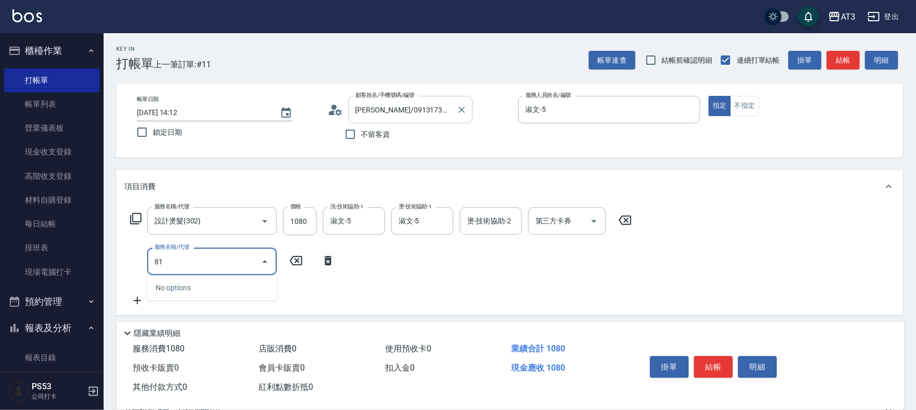
type input "8"
type input "C2花漾深層護髮/新(517)"
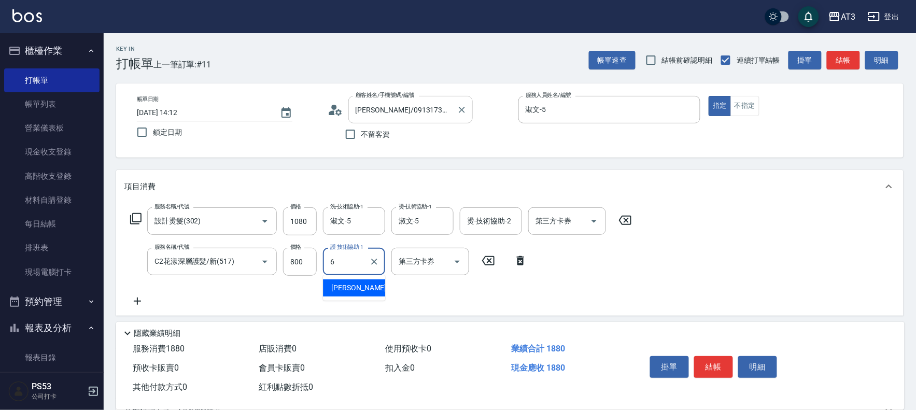
type input "詩雅-6"
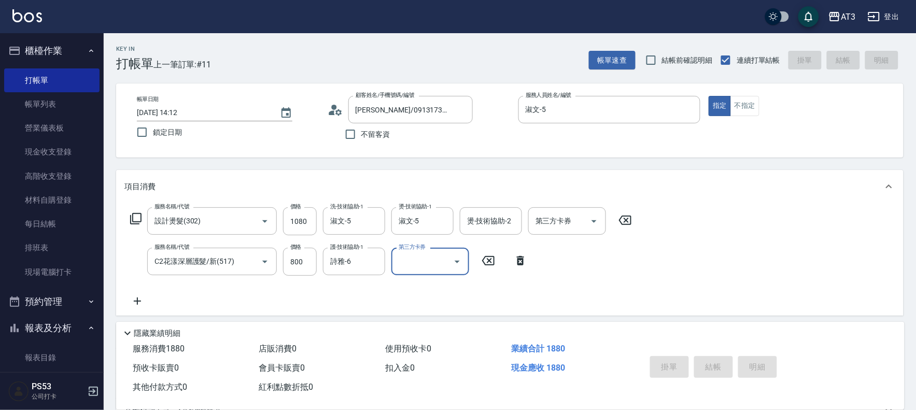
type input "[DATE] 14:13"
